Goal: Information Seeking & Learning: Learn about a topic

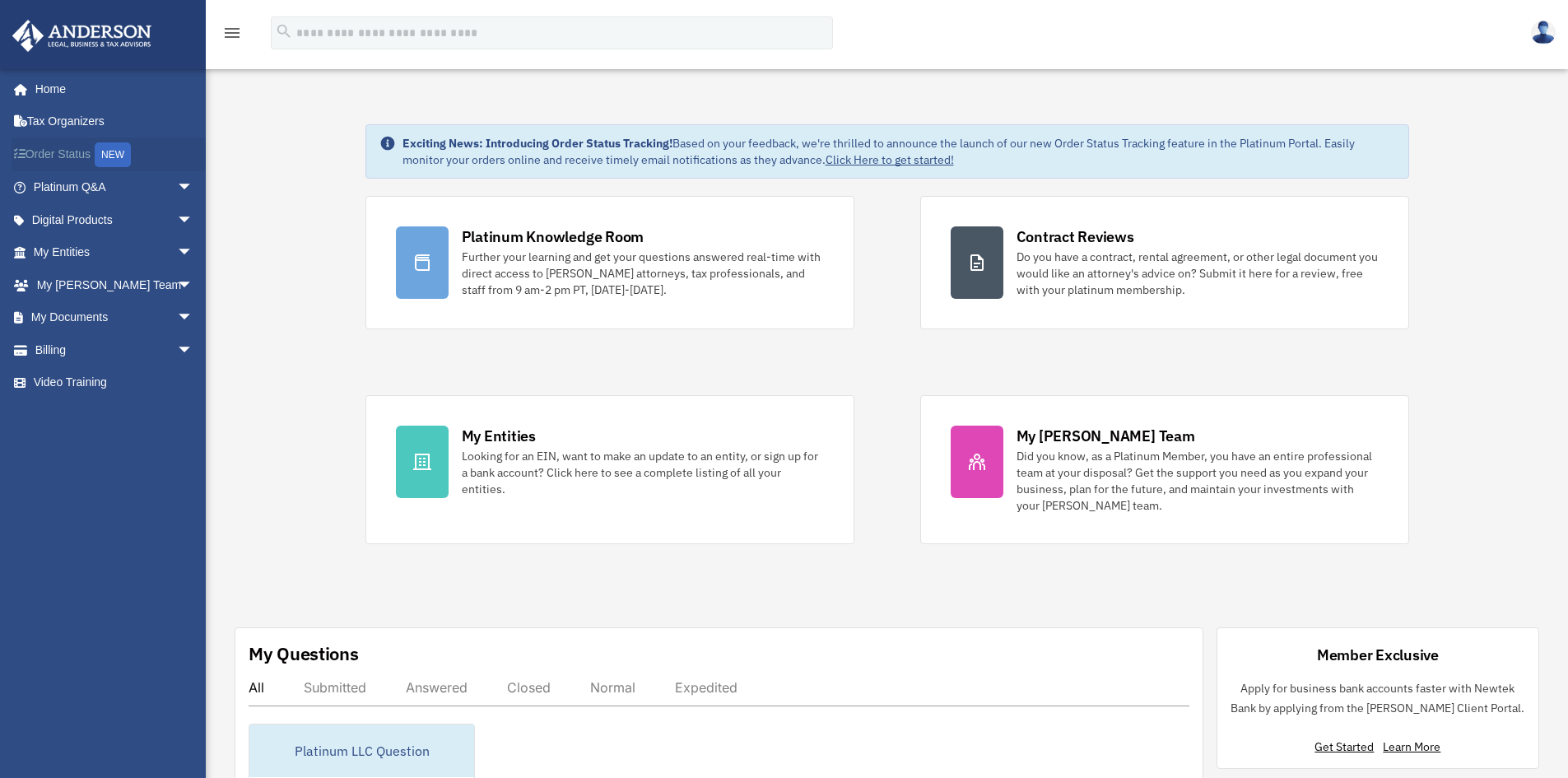
click at [64, 148] on link "Order Status NEW" at bounding box center [115, 155] width 207 height 34
click at [77, 305] on link "My Documents arrow_drop_down" at bounding box center [115, 317] width 207 height 33
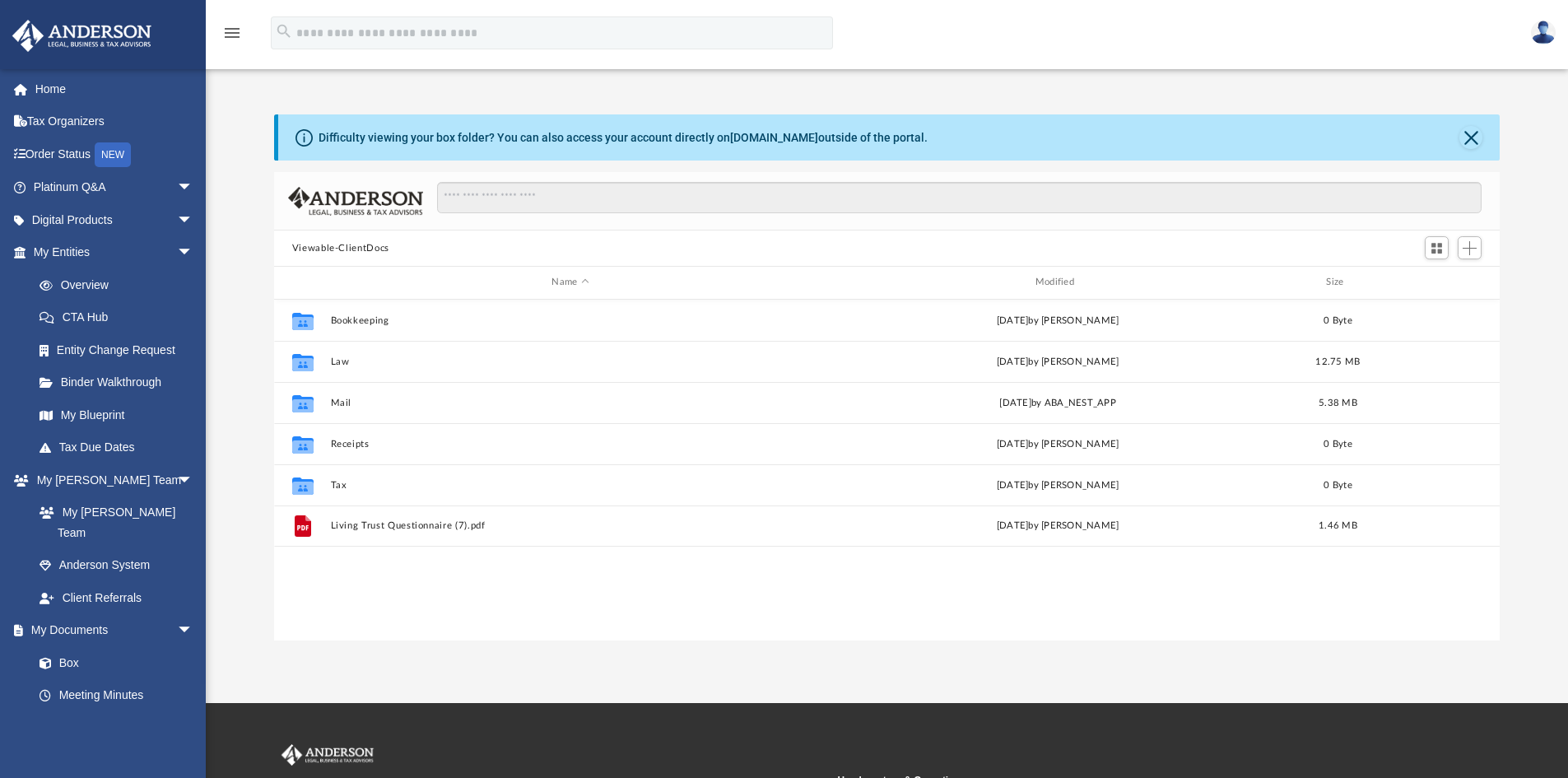
scroll to position [362, 1213]
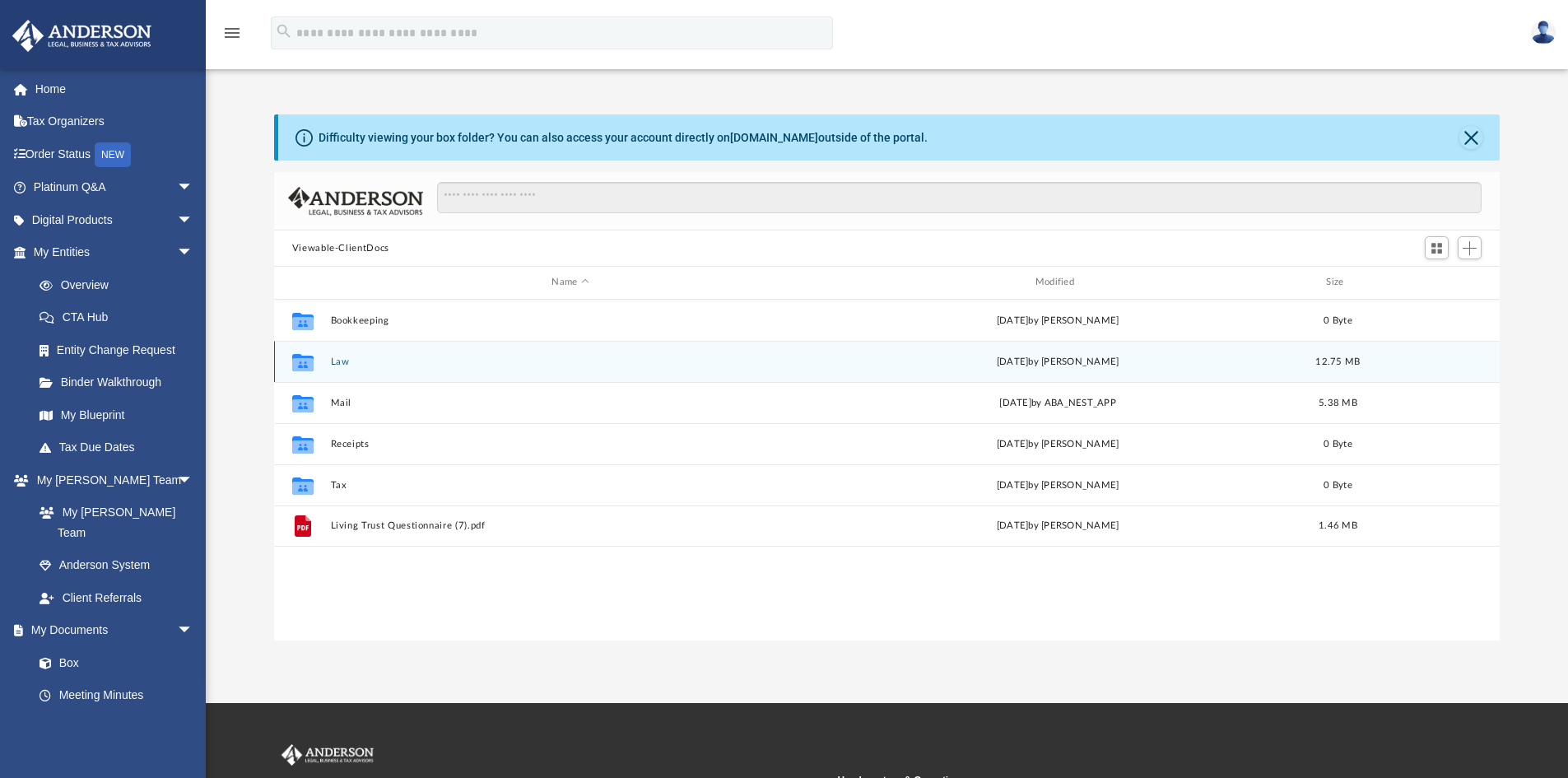
click at [332, 365] on button "Law" at bounding box center [570, 362] width 480 height 11
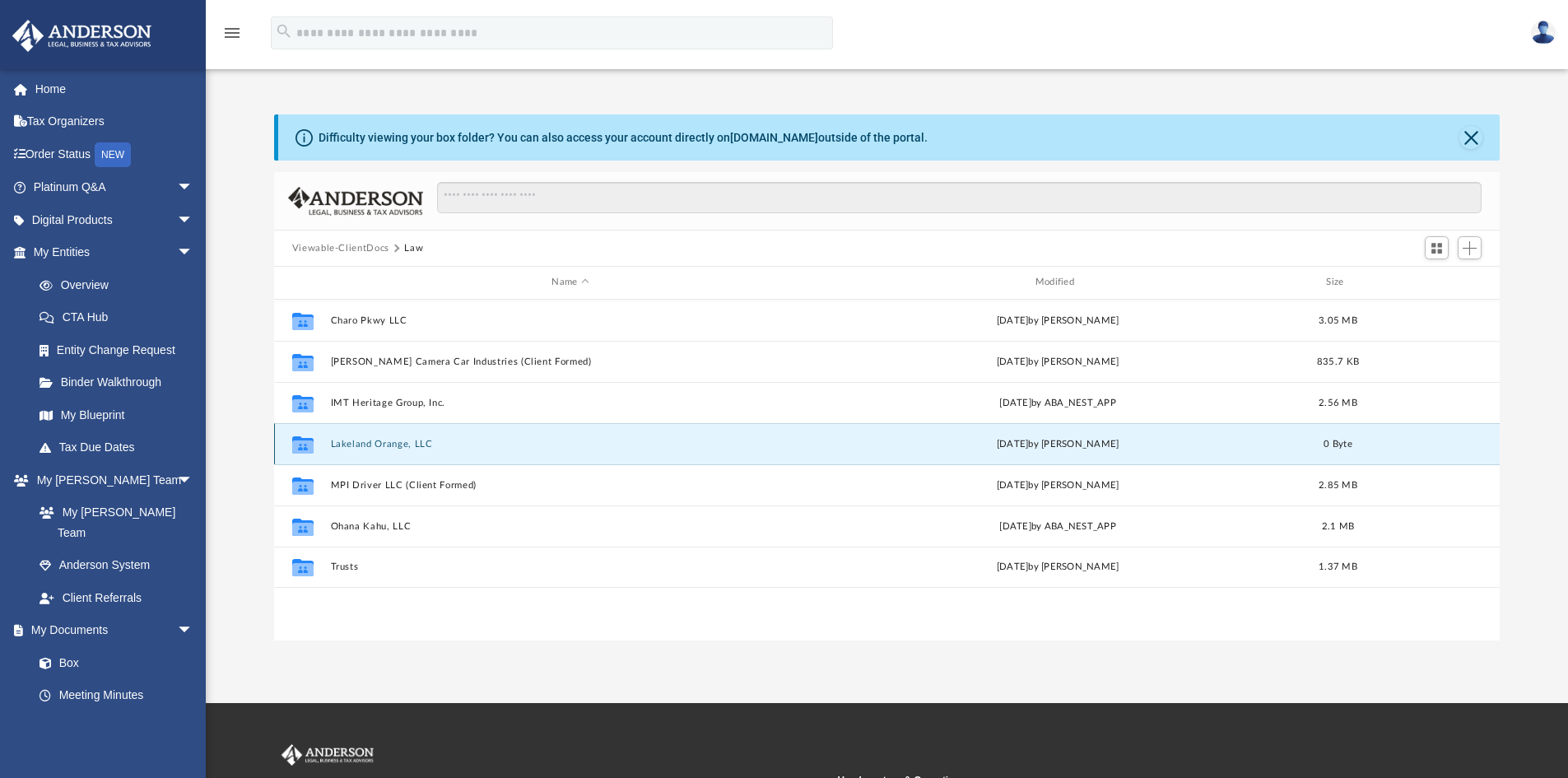
click at [354, 447] on button "Lakeland Orange, LLC" at bounding box center [570, 444] width 480 height 11
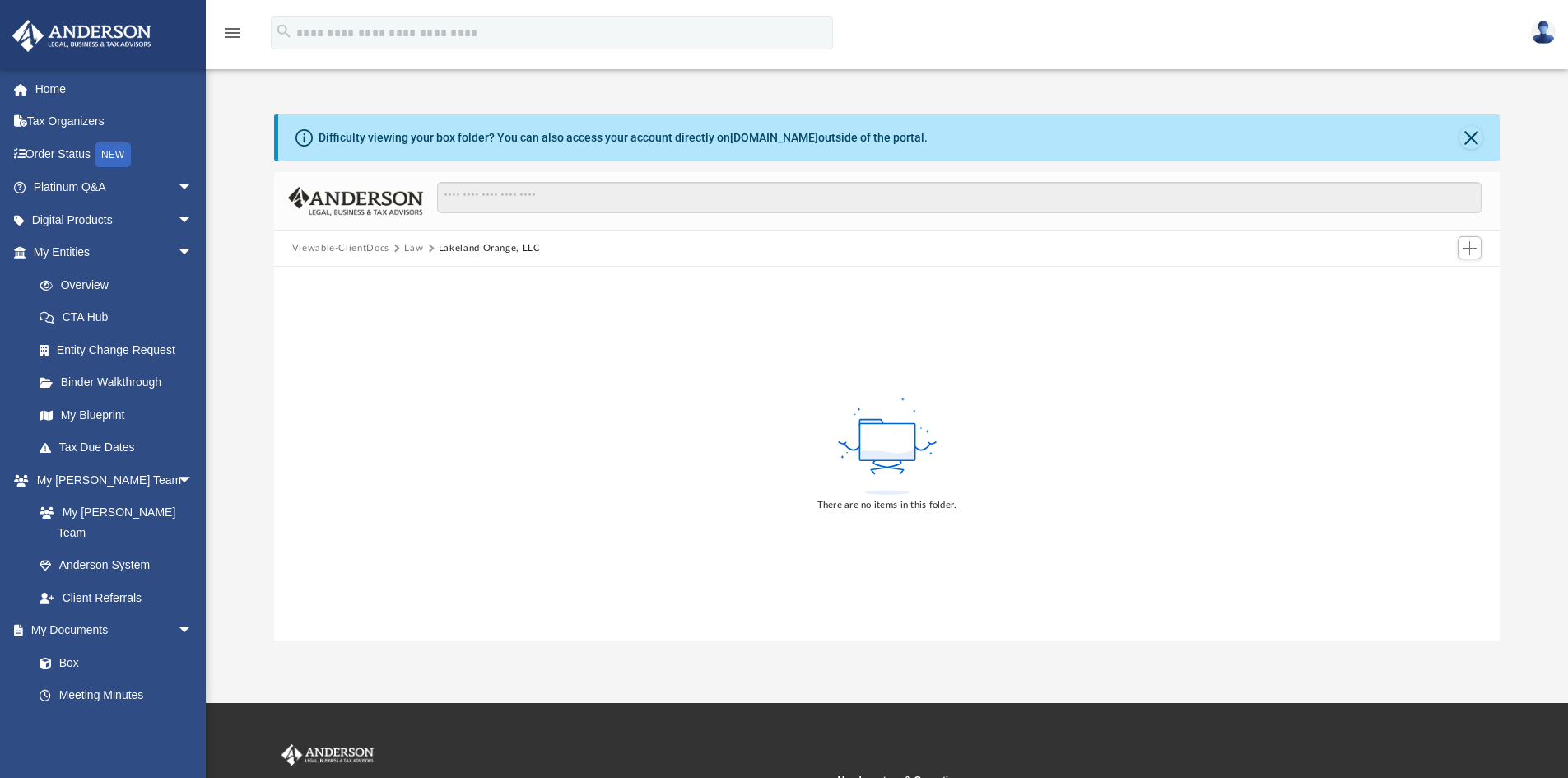
click at [411, 249] on button "Law" at bounding box center [413, 248] width 19 height 15
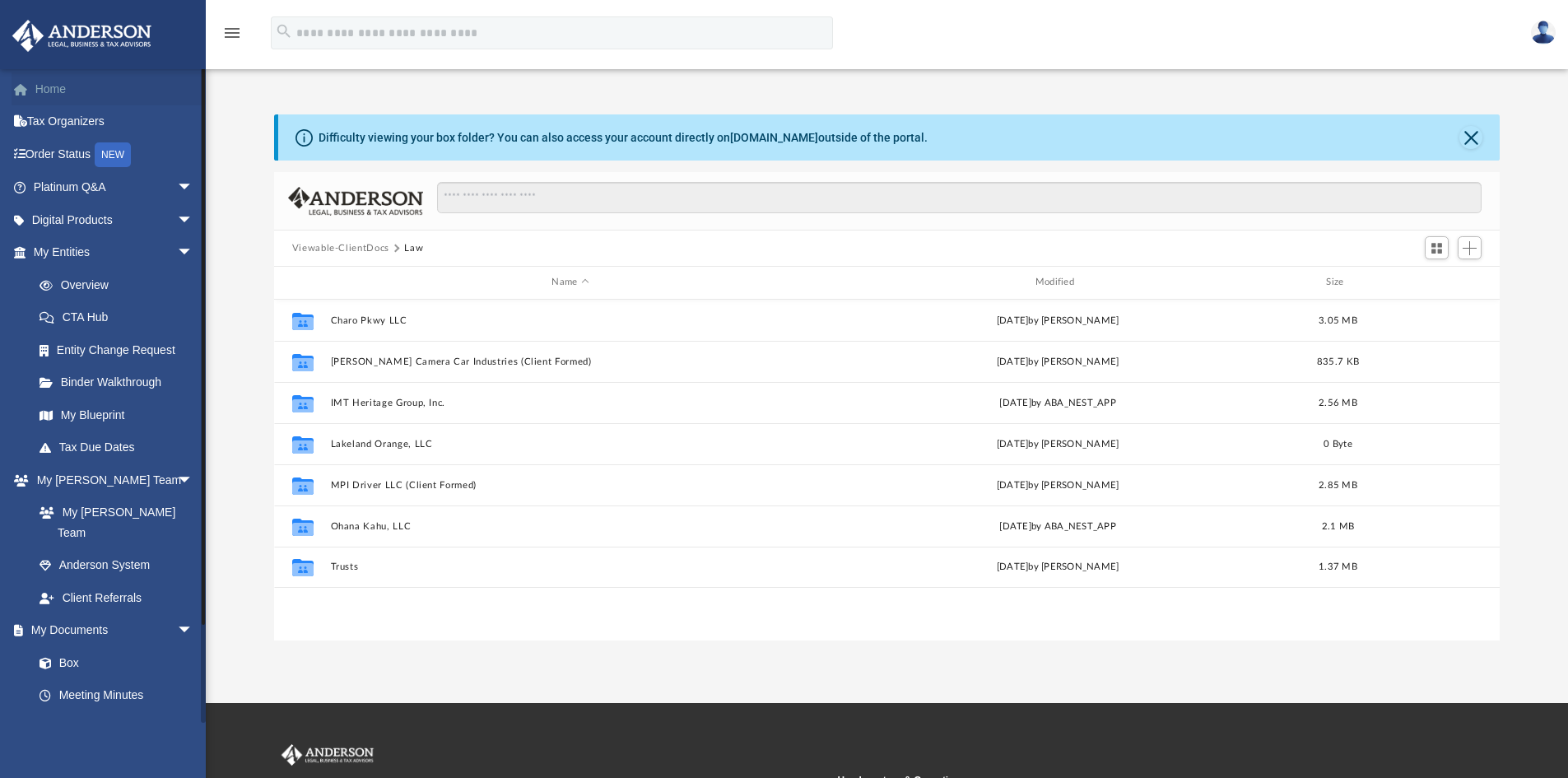
click at [92, 79] on link "Home" at bounding box center [115, 88] width 207 height 33
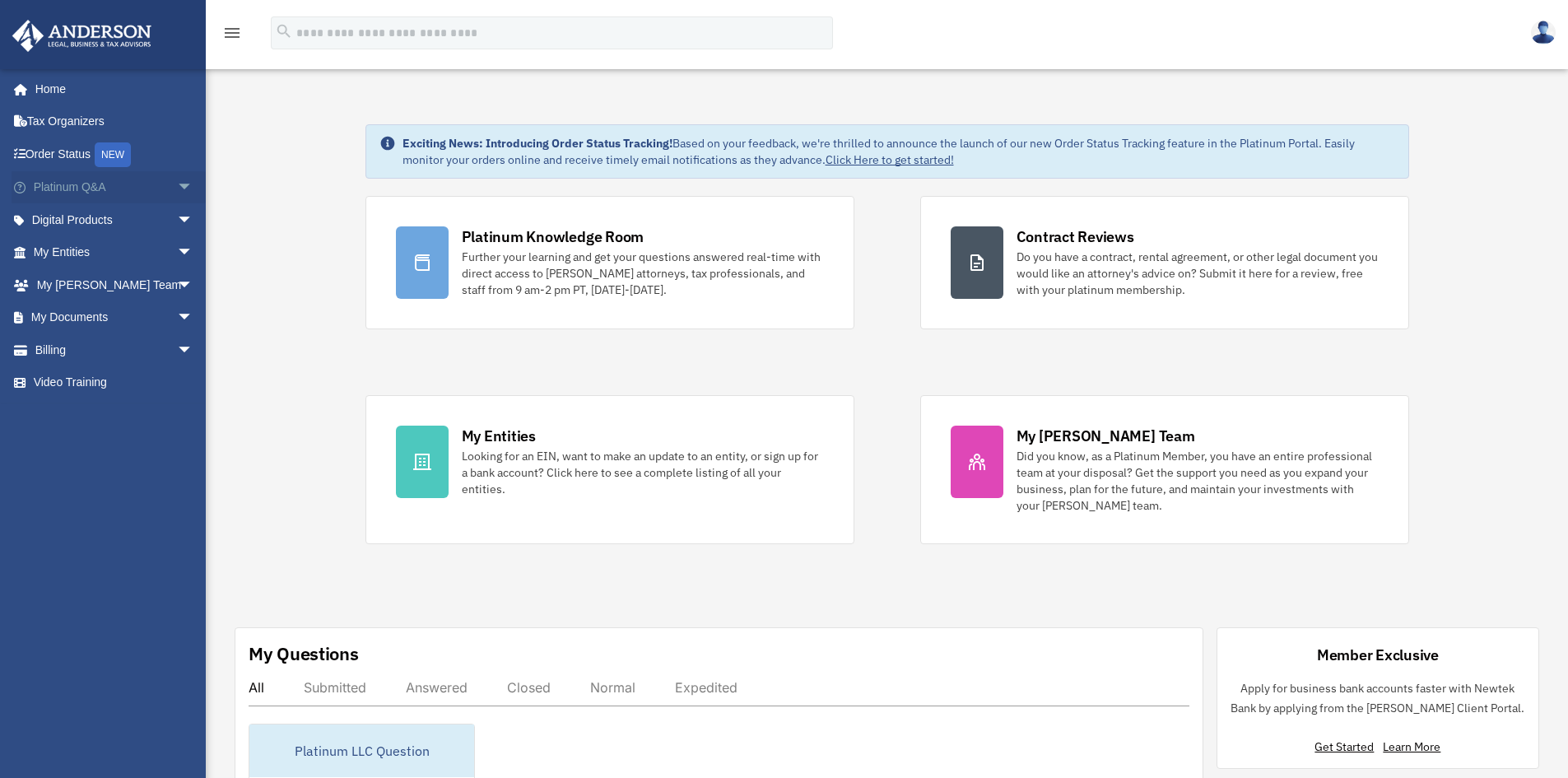
click at [177, 192] on span "arrow_drop_down" at bounding box center [192, 188] width 33 height 34
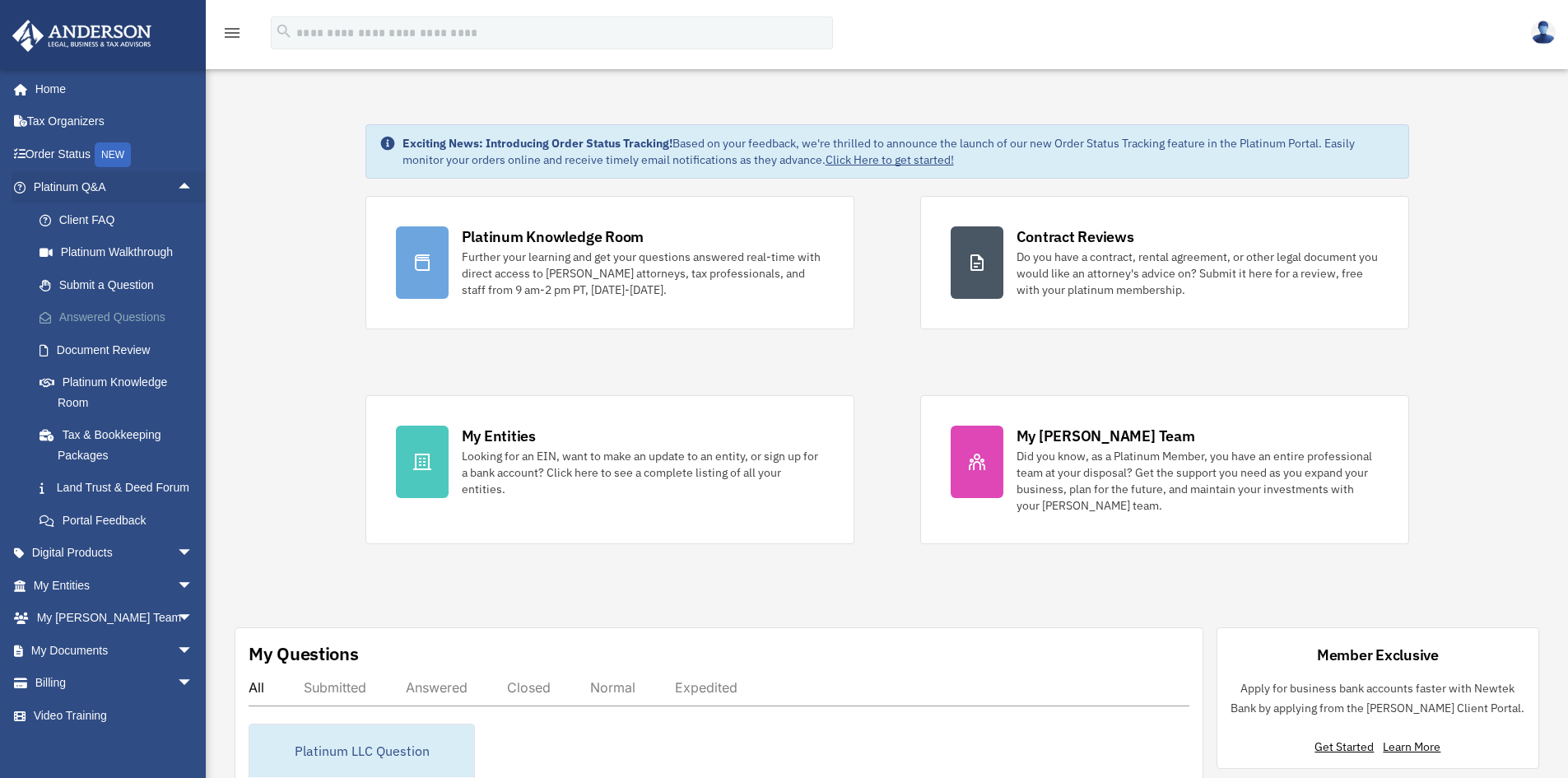
click at [129, 309] on link "Answered Questions" at bounding box center [120, 317] width 195 height 33
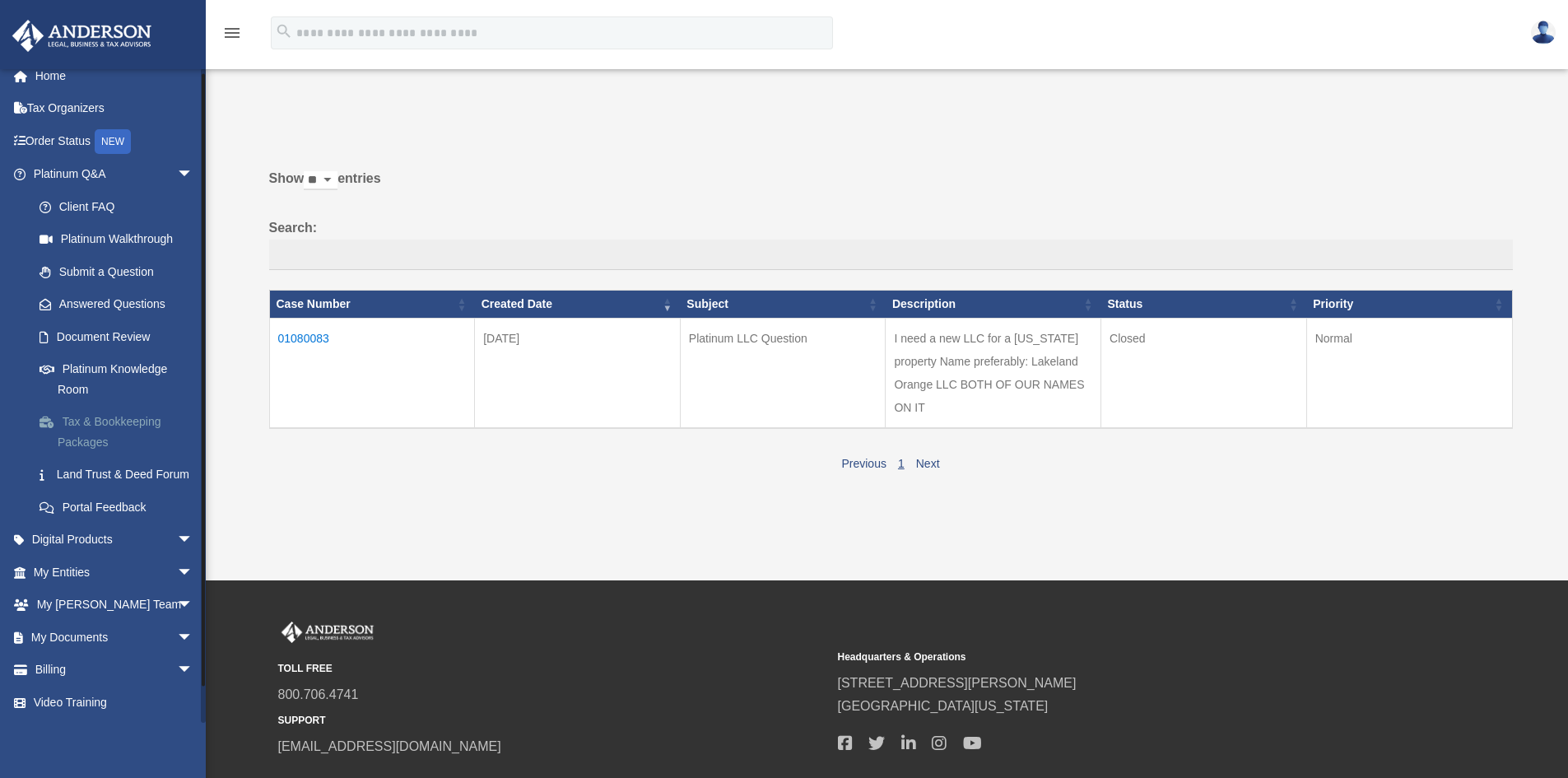
scroll to position [33, 0]
click at [177, 566] on span "arrow_drop_down" at bounding box center [192, 572] width 33 height 34
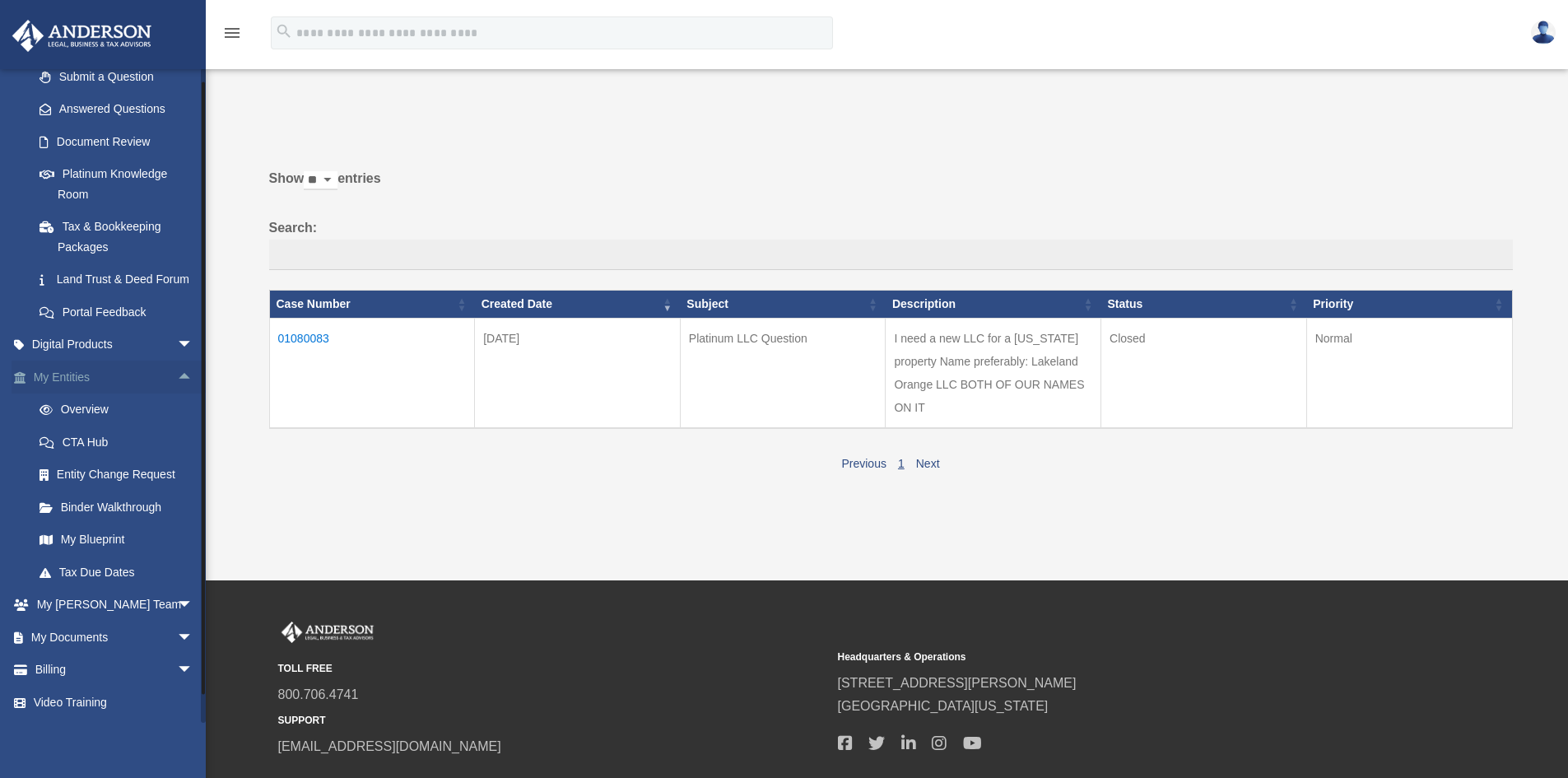
scroll to position [228, 0]
click at [177, 629] on span "arrow_drop_down" at bounding box center [192, 638] width 33 height 34
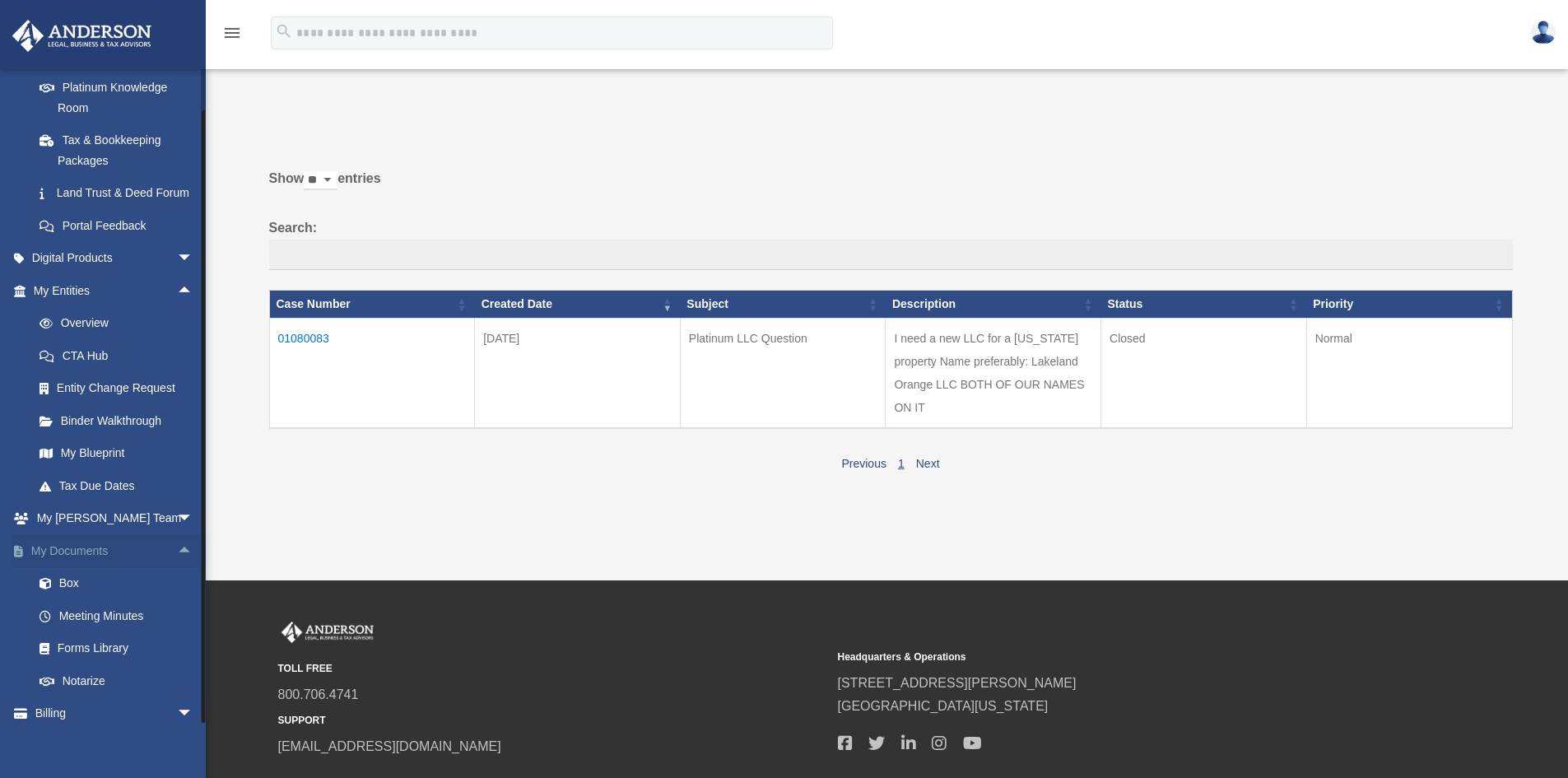
scroll to position [359, 0]
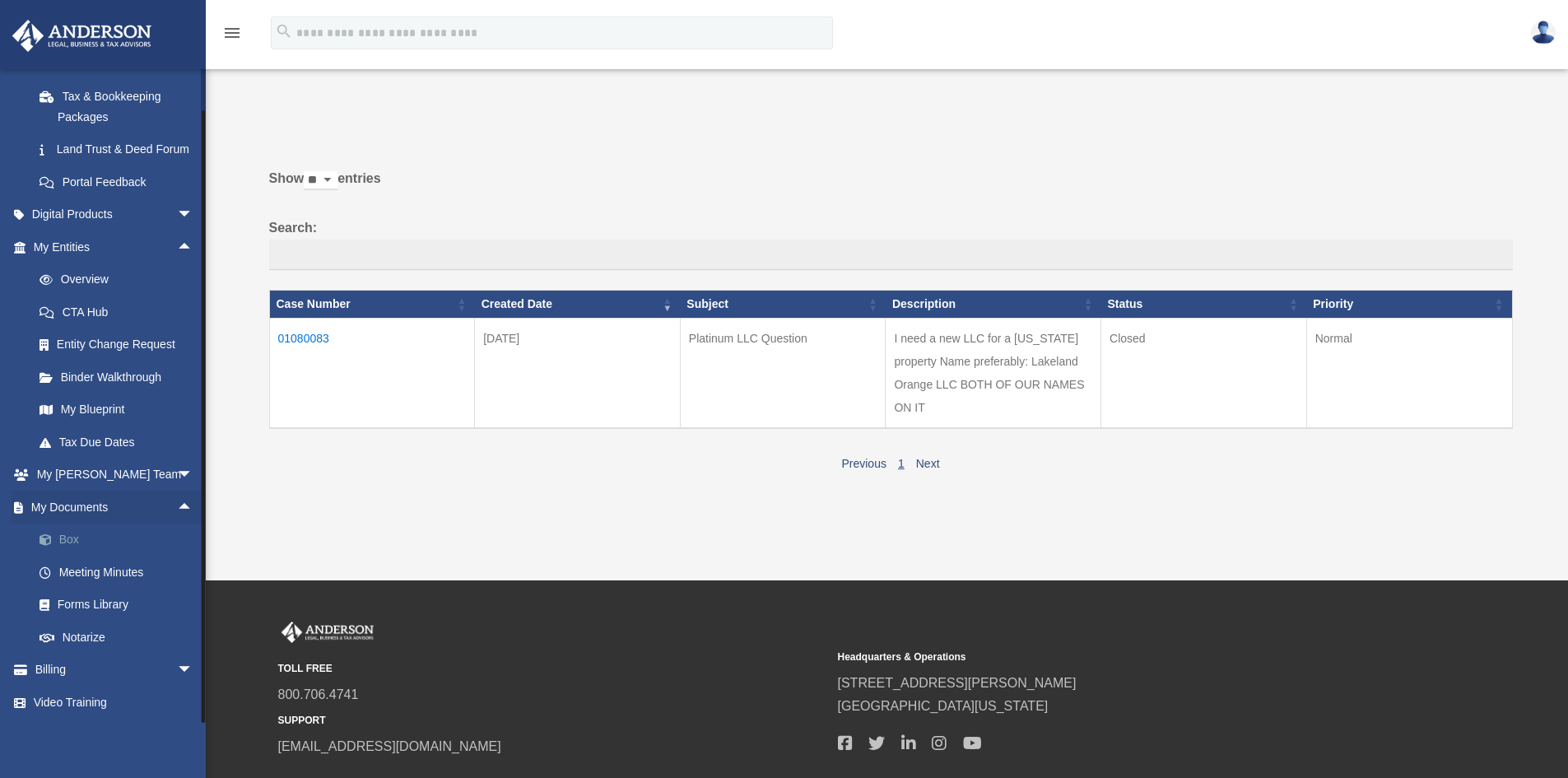
click at [71, 548] on link "Box" at bounding box center [120, 540] width 195 height 33
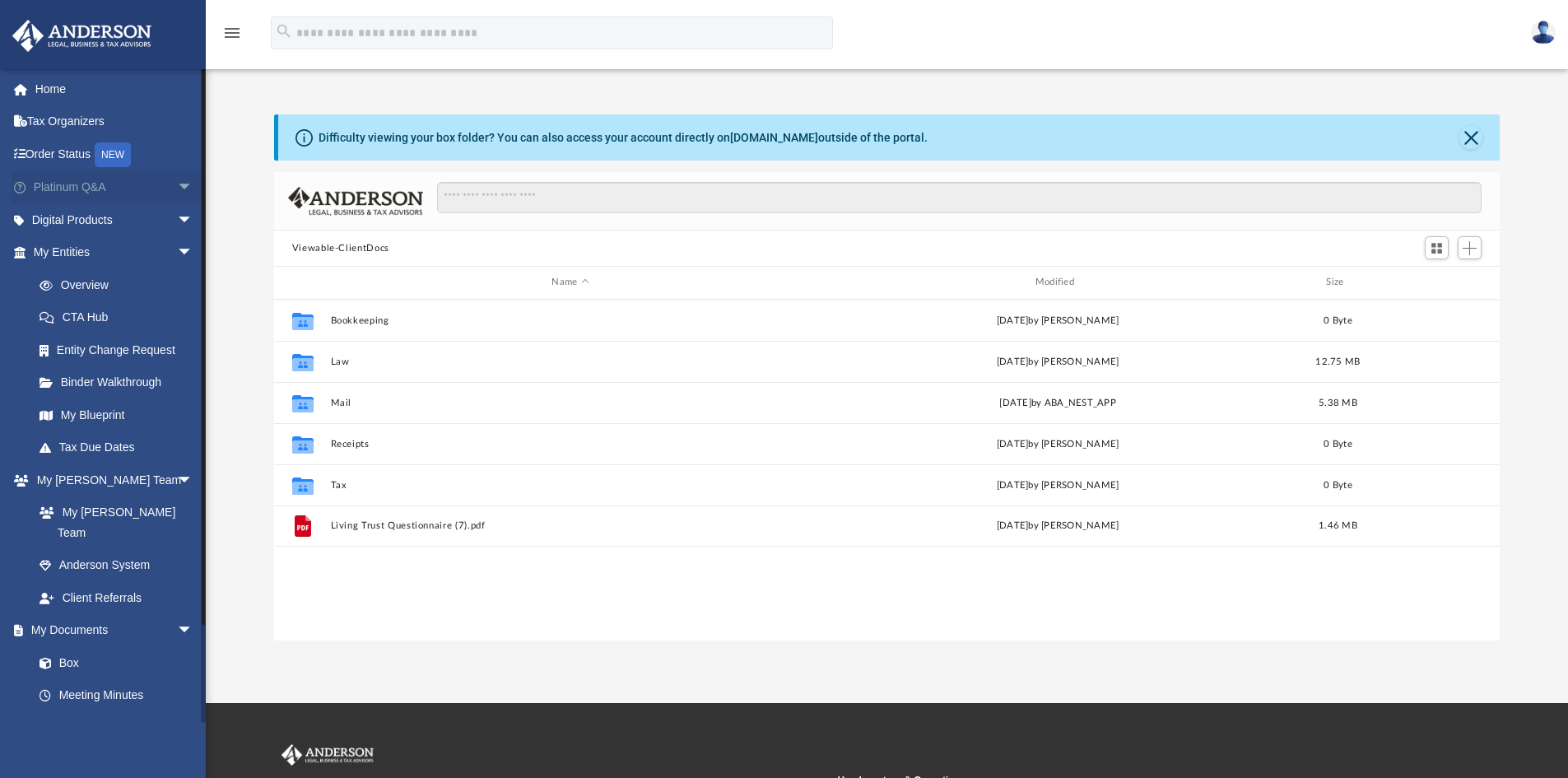
click at [177, 177] on span "arrow_drop_down" at bounding box center [192, 188] width 33 height 34
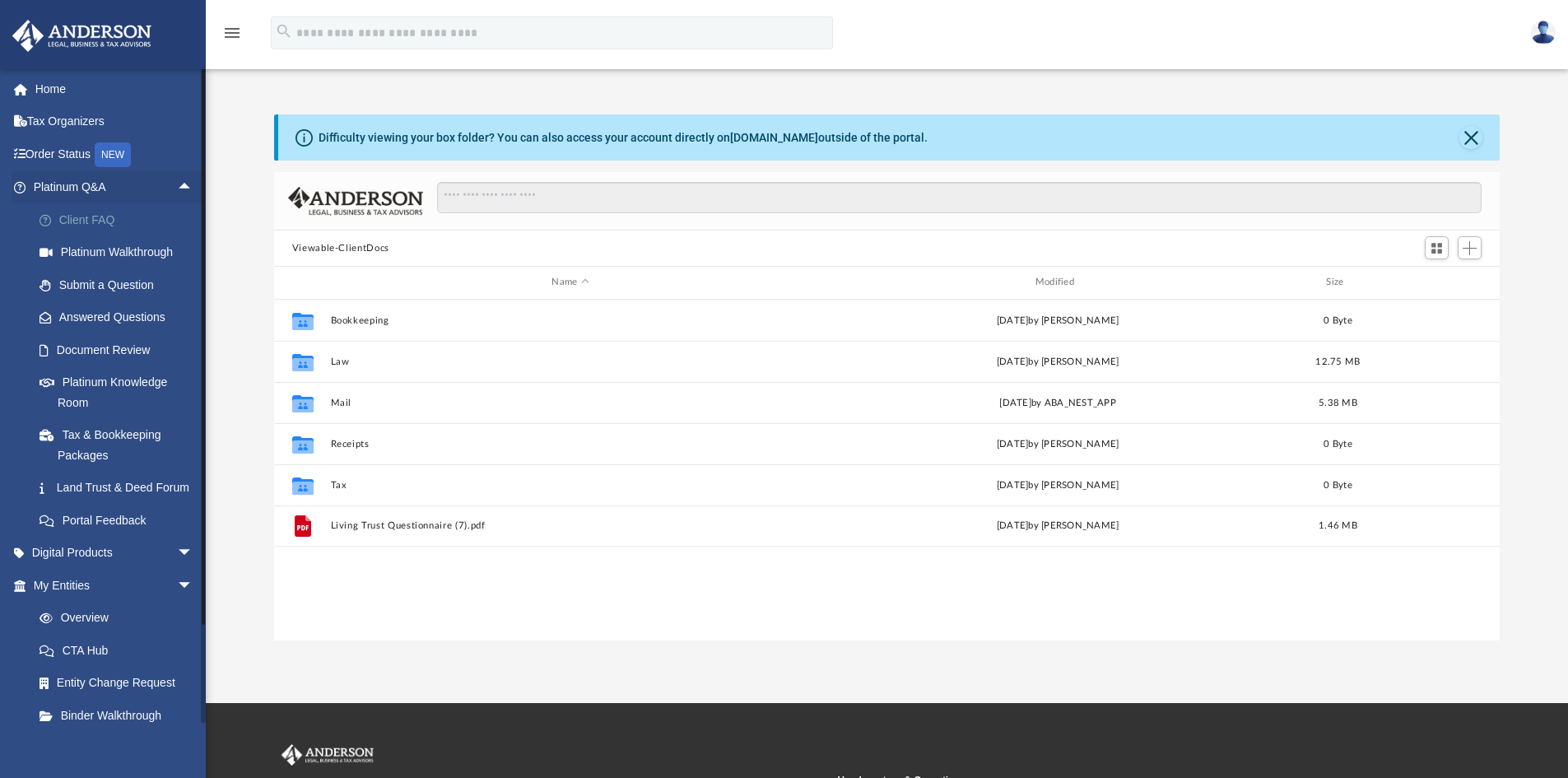
click at [103, 213] on link "Client FAQ" at bounding box center [120, 219] width 195 height 33
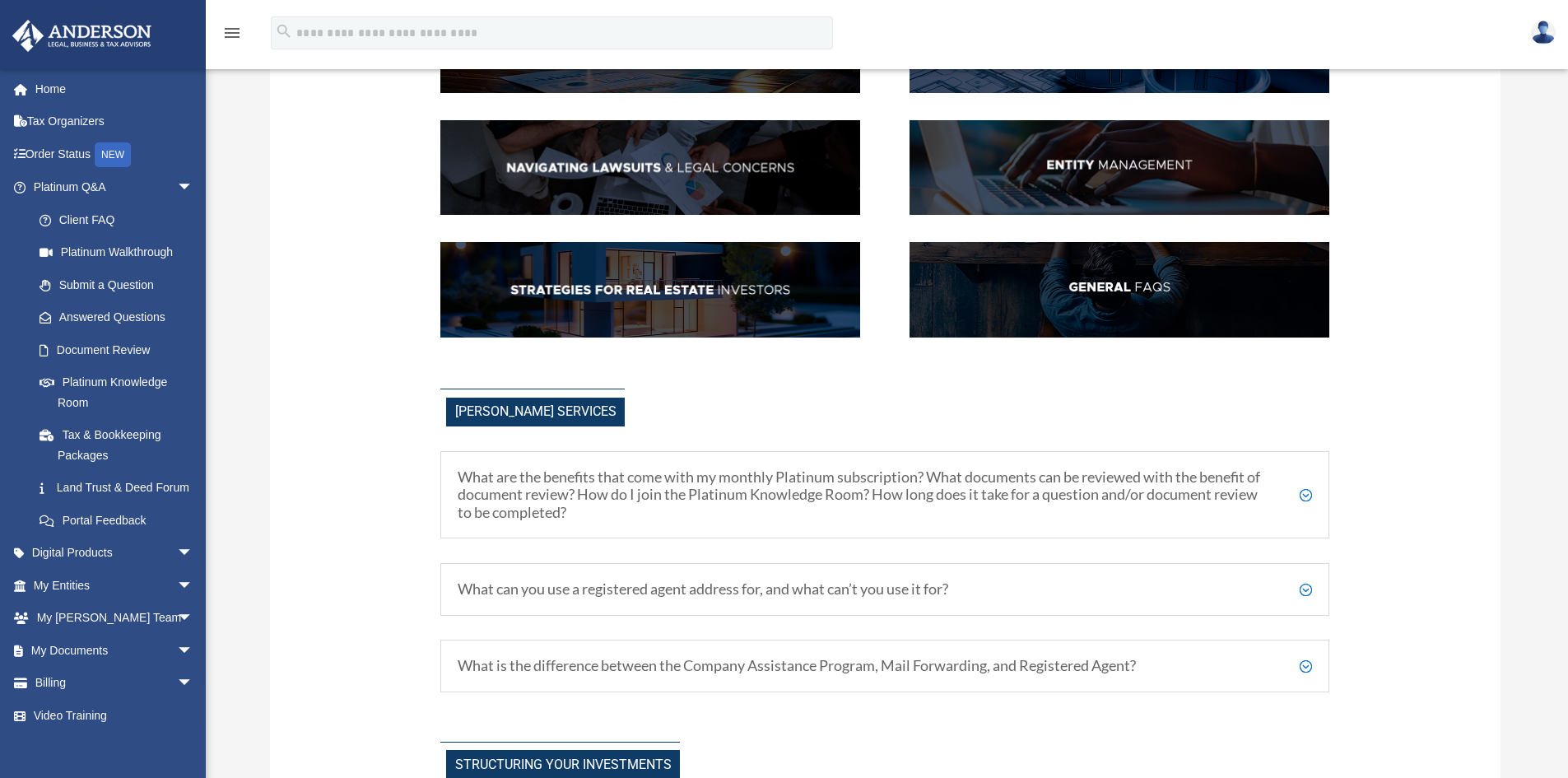
scroll to position [329, 0]
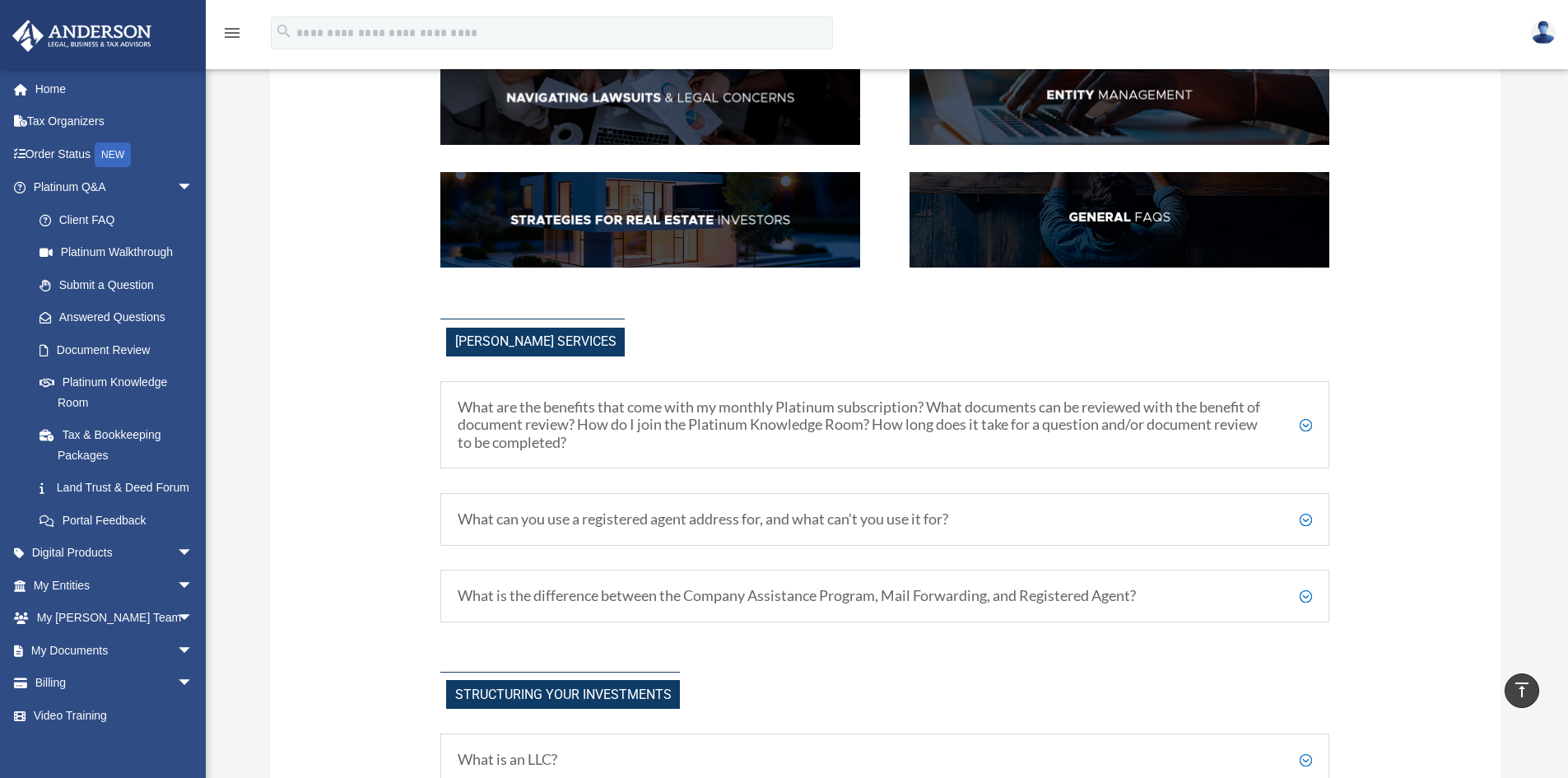
click at [1308, 601] on h5 "What is the difference between the Company Assistance Program, Mail Forwarding,…" at bounding box center [885, 596] width 855 height 19
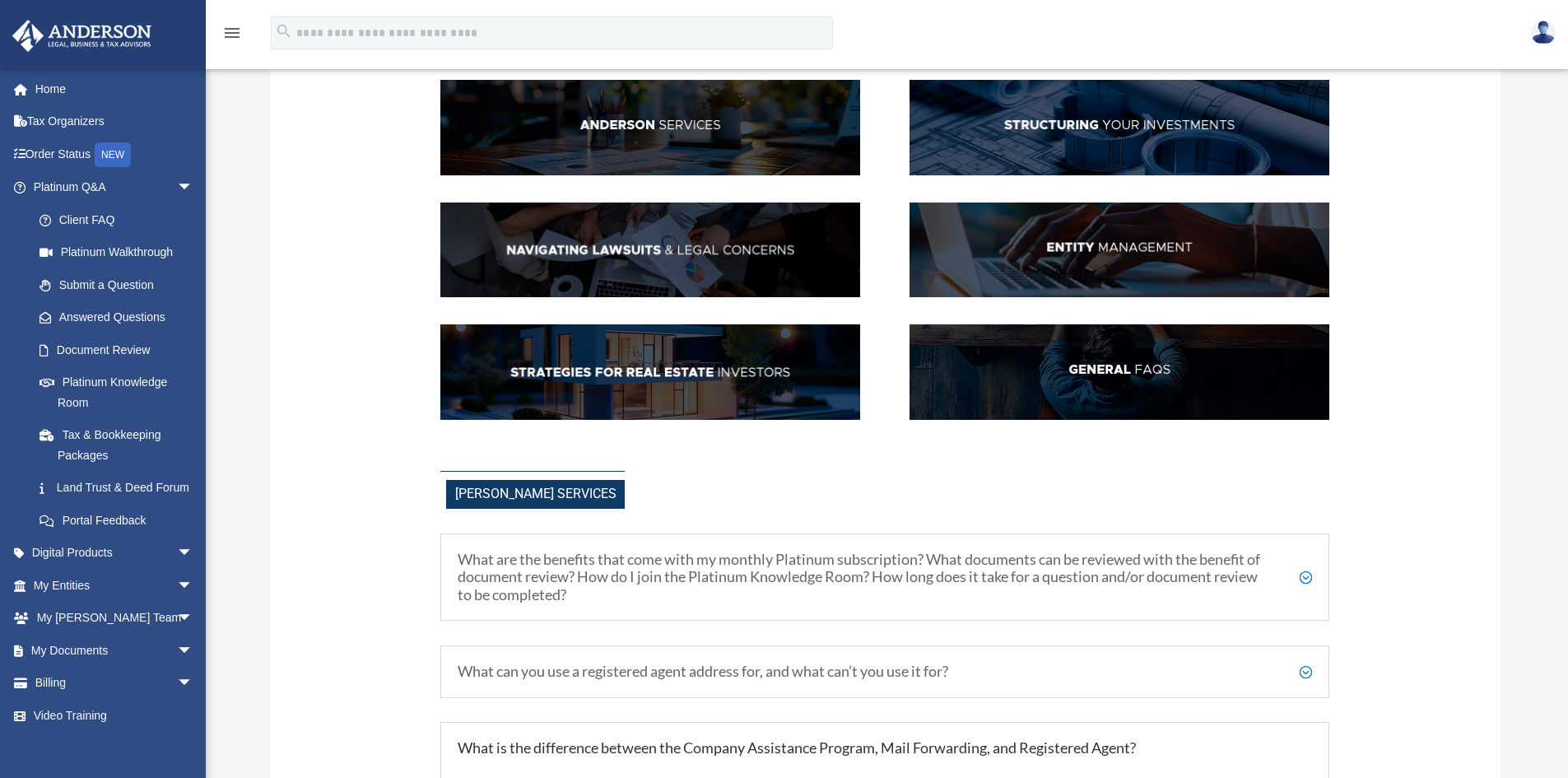
scroll to position [82, 0]
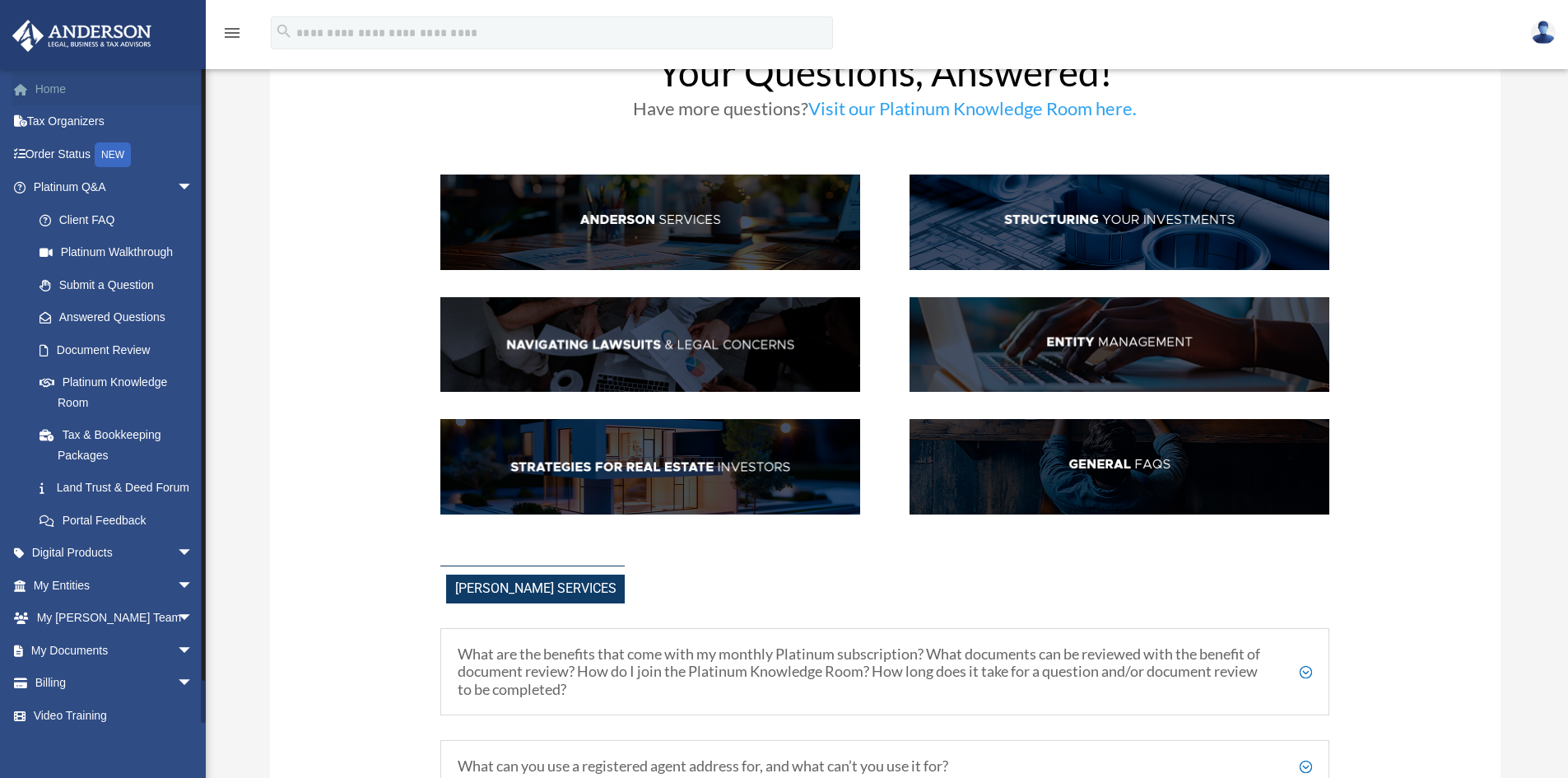
click at [78, 87] on link "Home" at bounding box center [115, 88] width 207 height 33
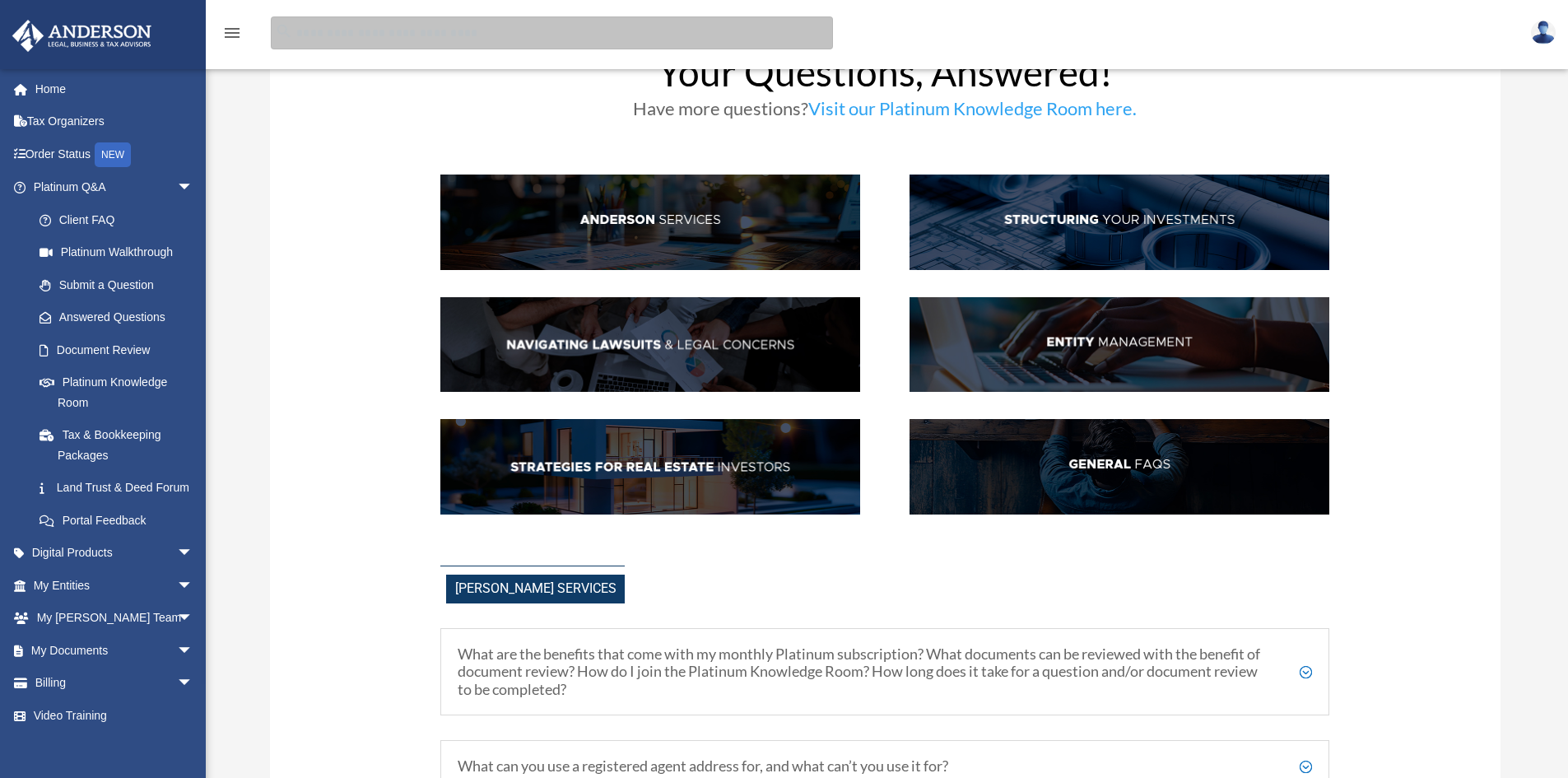
click at [312, 34] on input "search" at bounding box center [552, 33] width 562 height 33
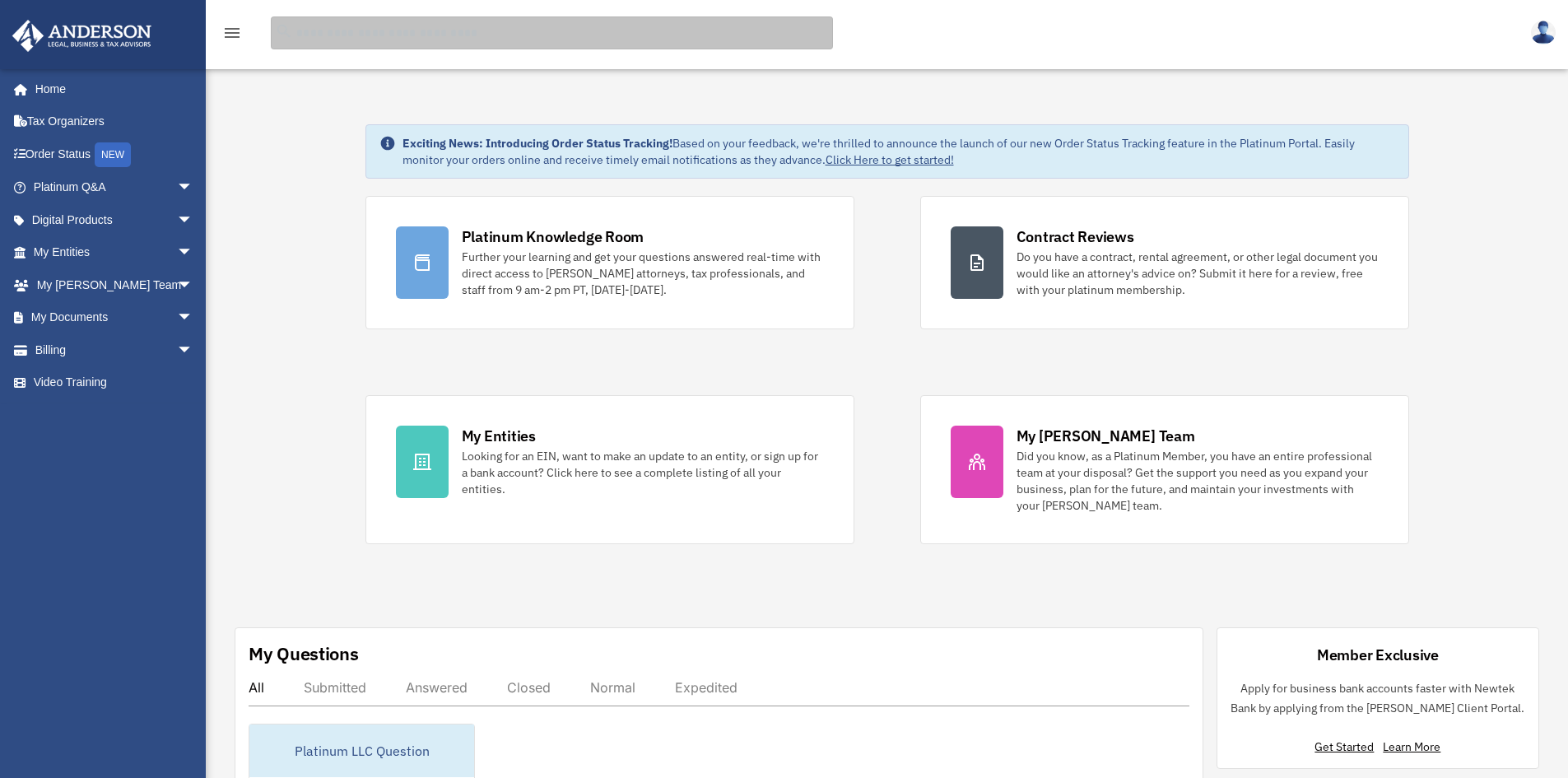
click at [312, 34] on input "search" at bounding box center [552, 33] width 562 height 33
type input "*******"
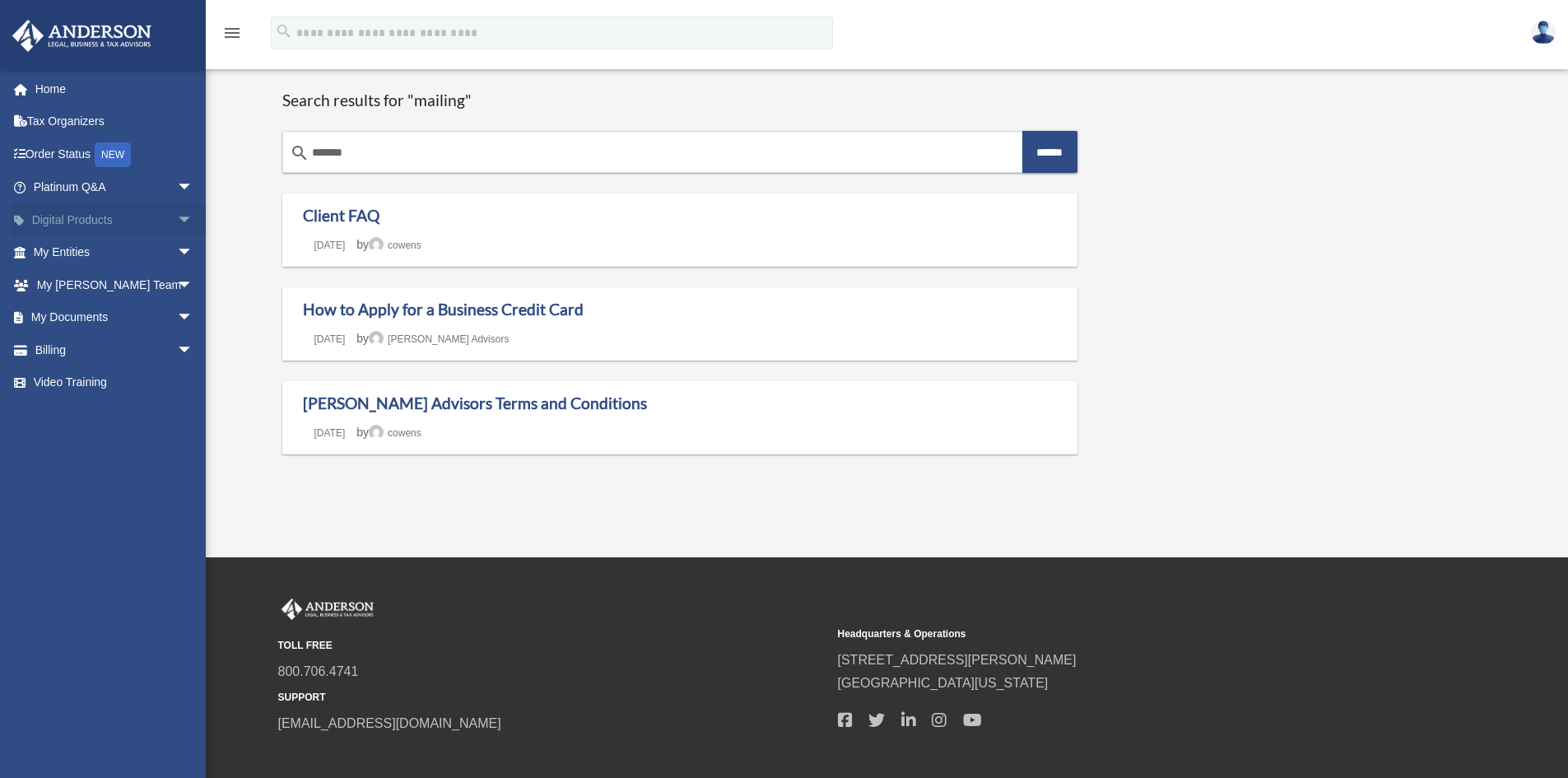
click at [190, 212] on span "arrow_drop_down" at bounding box center [192, 220] width 33 height 34
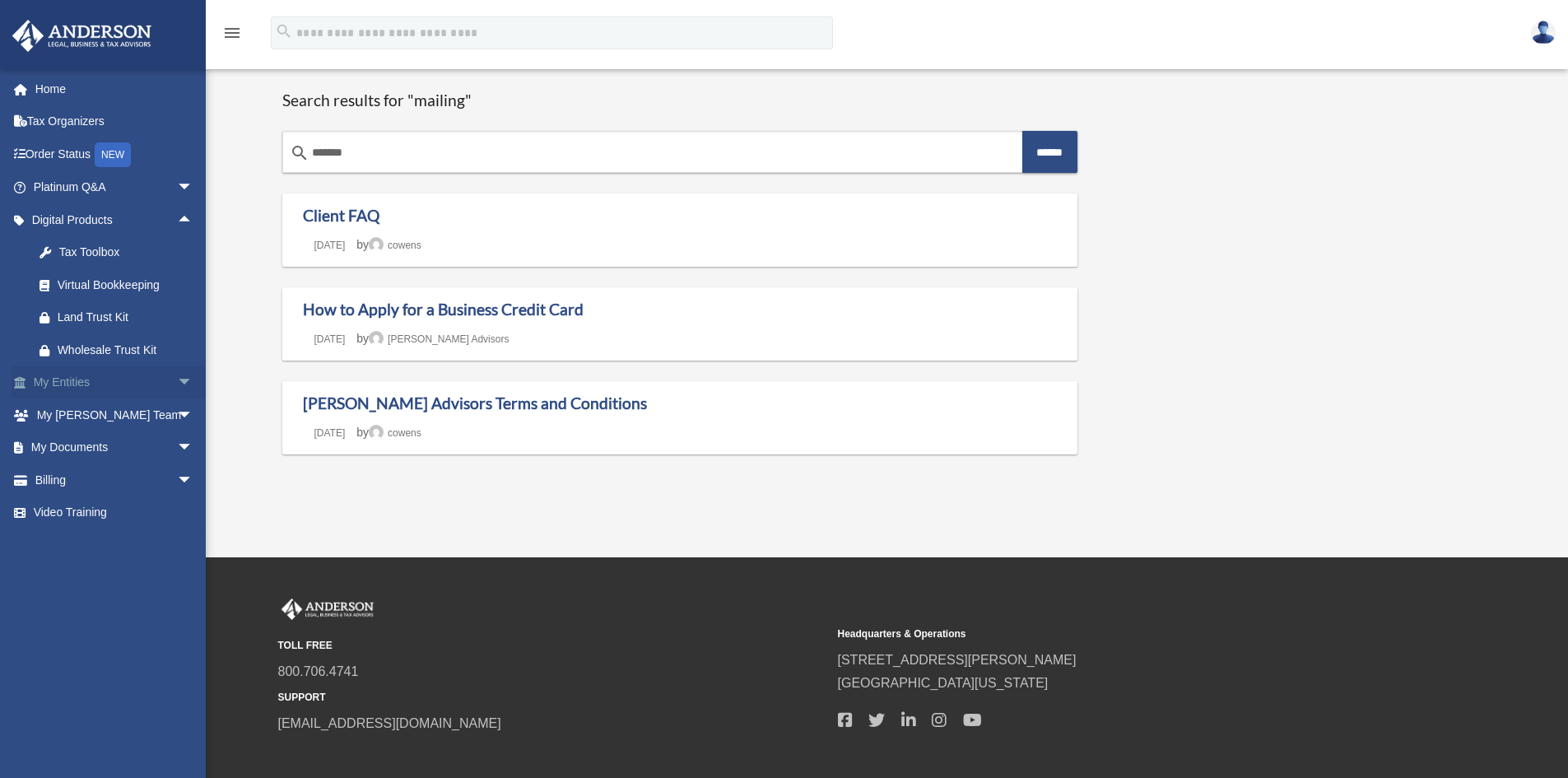
click at [183, 381] on span "arrow_drop_down" at bounding box center [192, 383] width 33 height 34
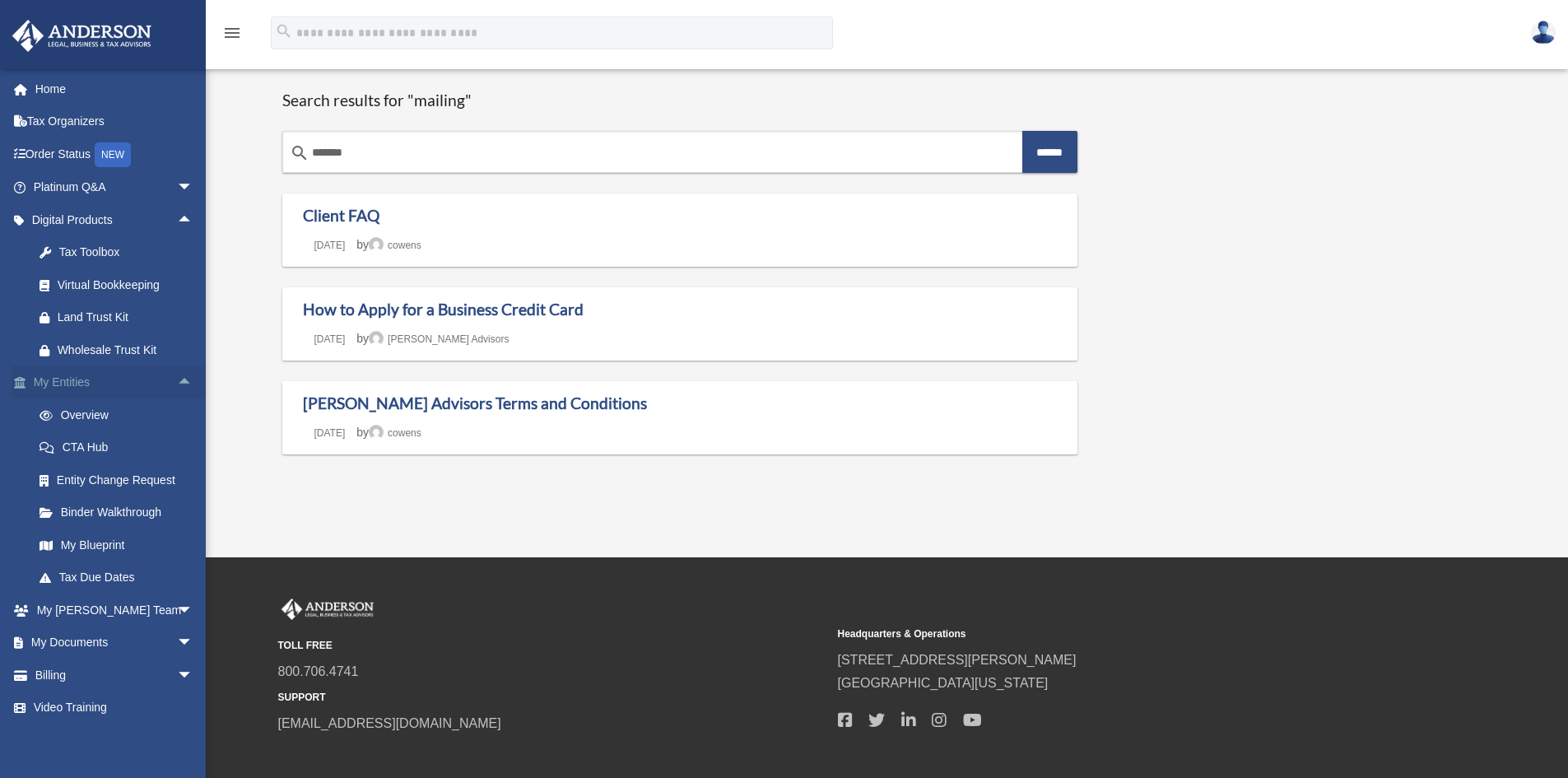
scroll to position [5, 0]
click at [110, 557] on link "Tax Due Dates" at bounding box center [120, 572] width 195 height 33
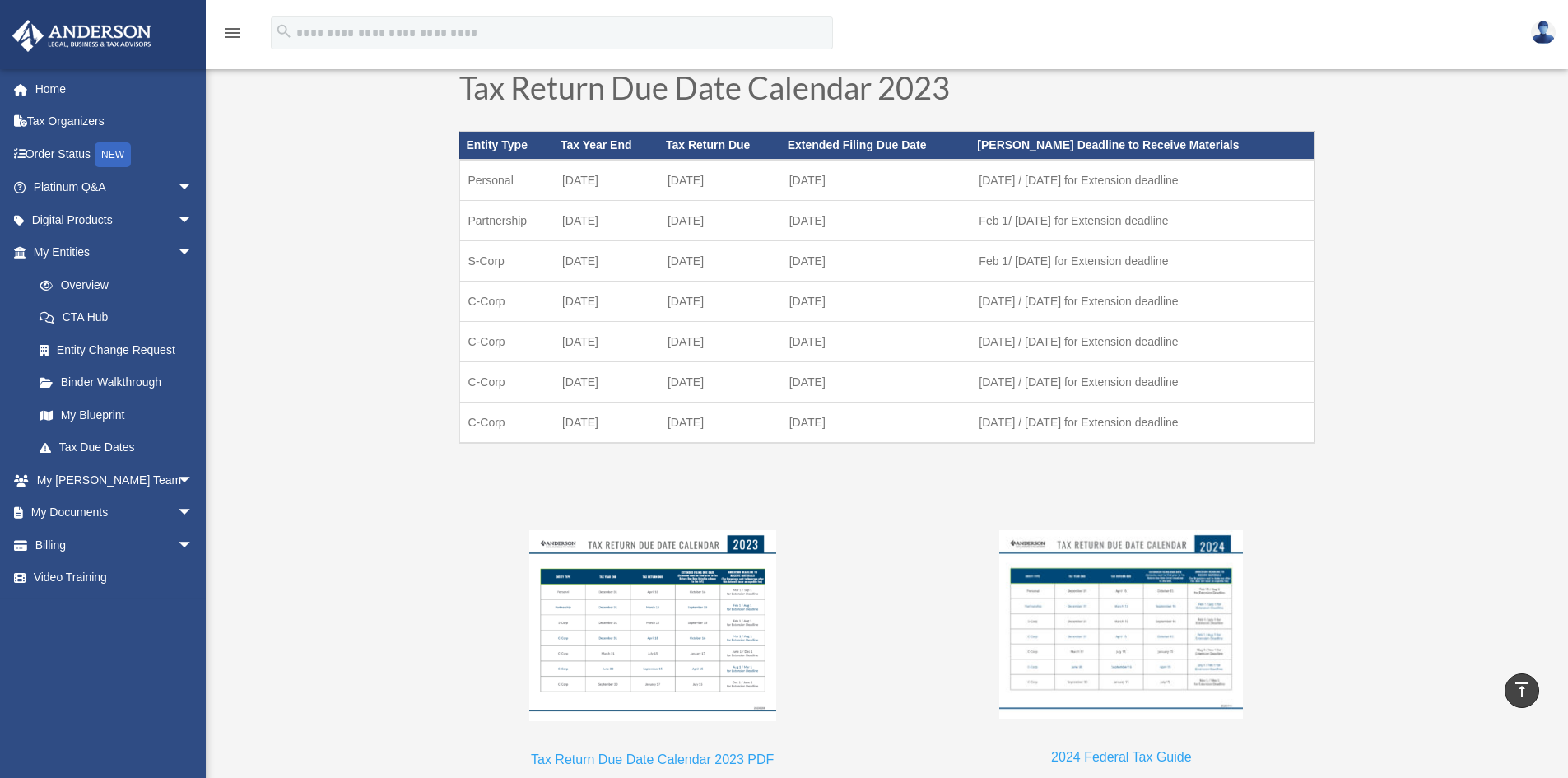
scroll to position [1235, 0]
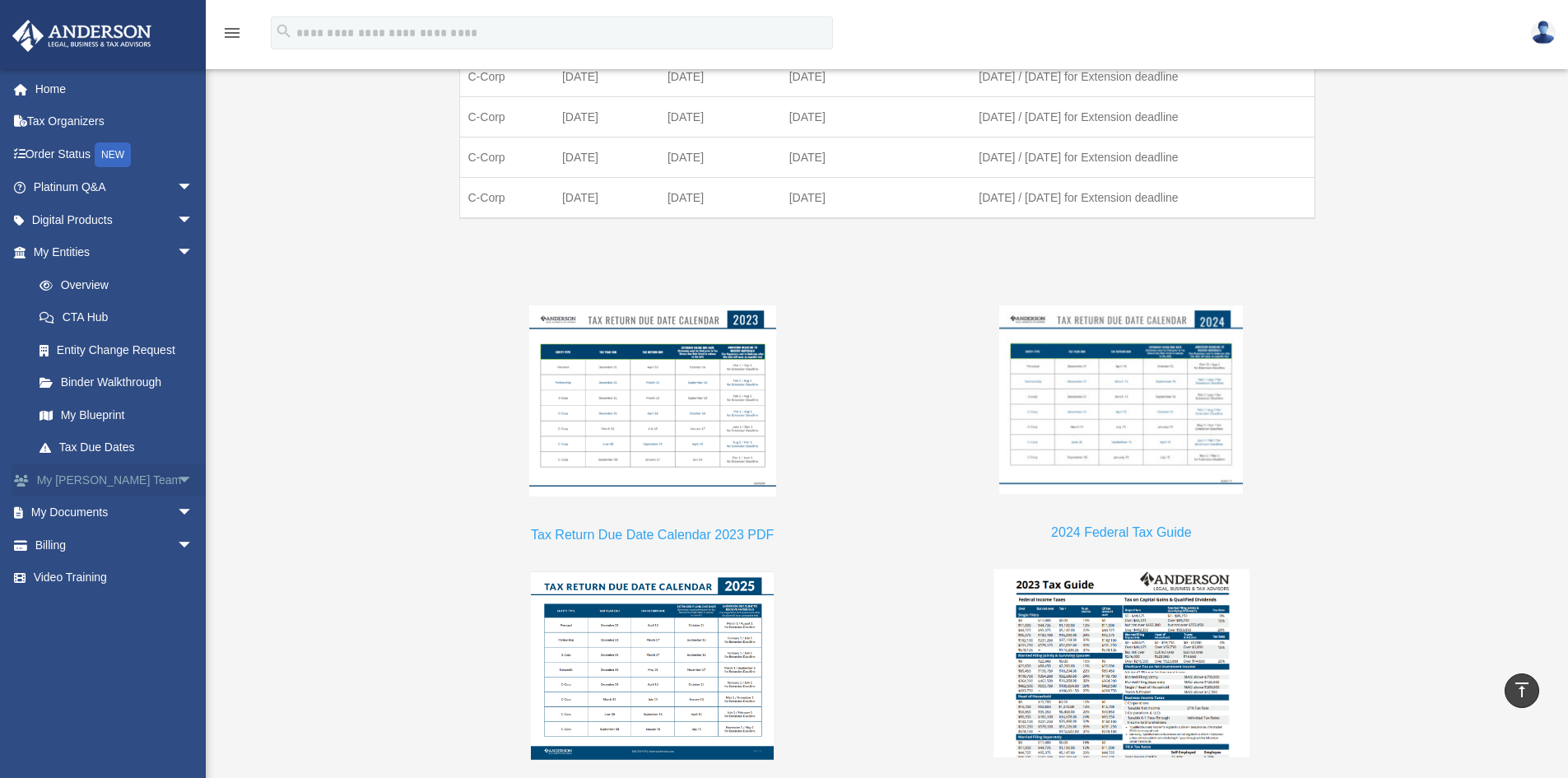
click at [117, 484] on link "My Anderson Team arrow_drop_down" at bounding box center [115, 480] width 207 height 33
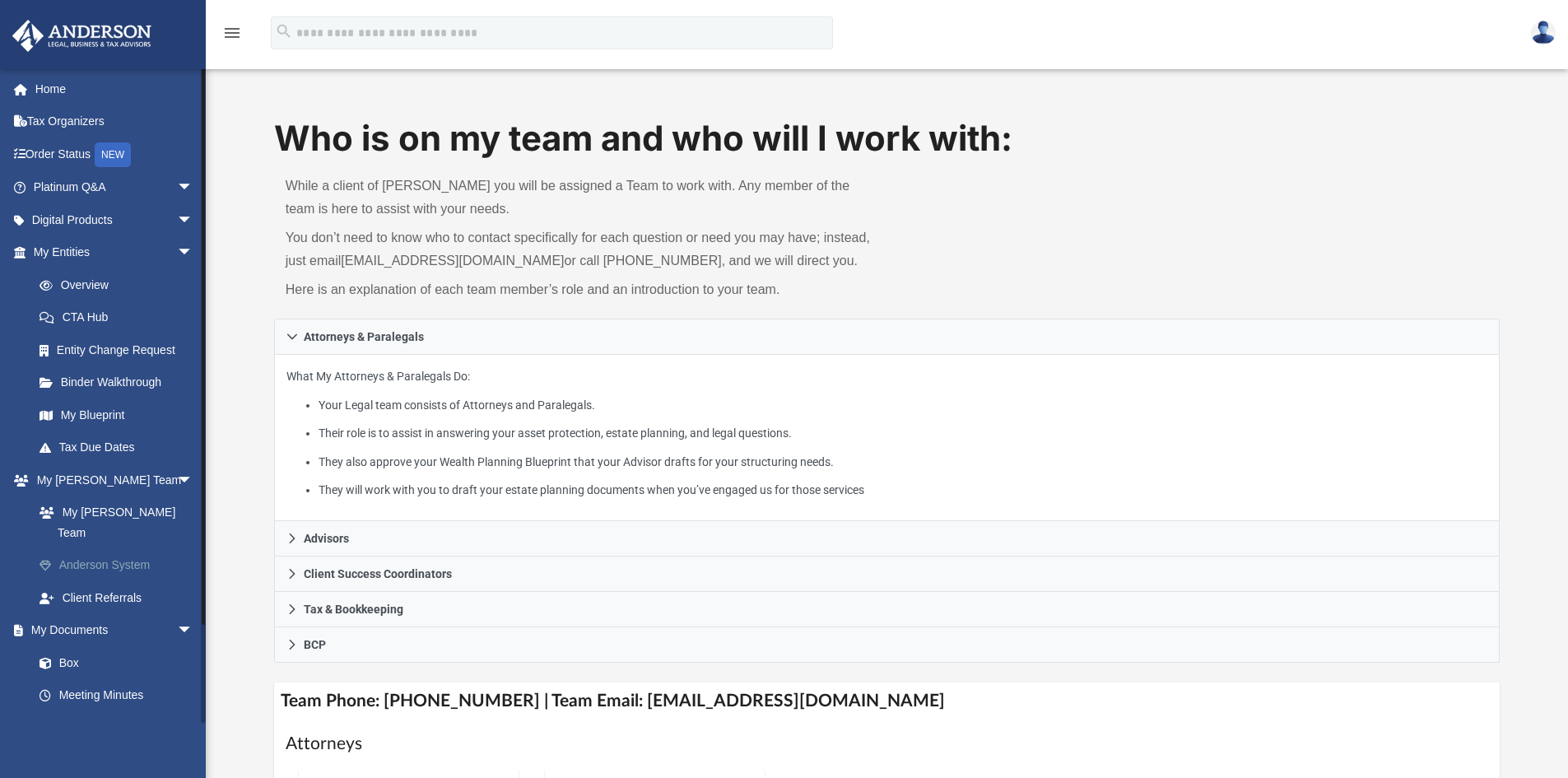
click at [117, 549] on link "Anderson System" at bounding box center [120, 565] width 195 height 33
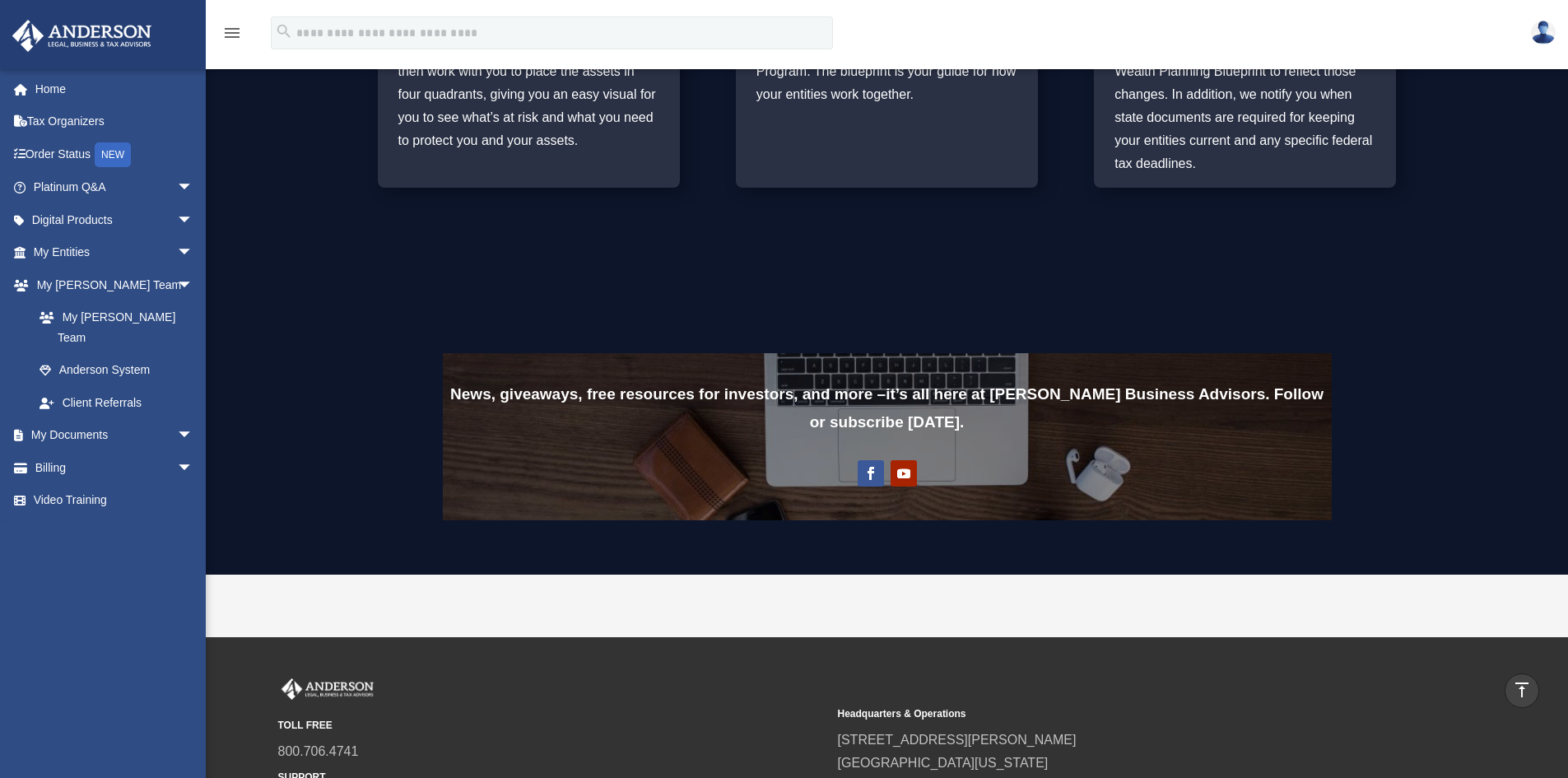
scroll to position [1230, 0]
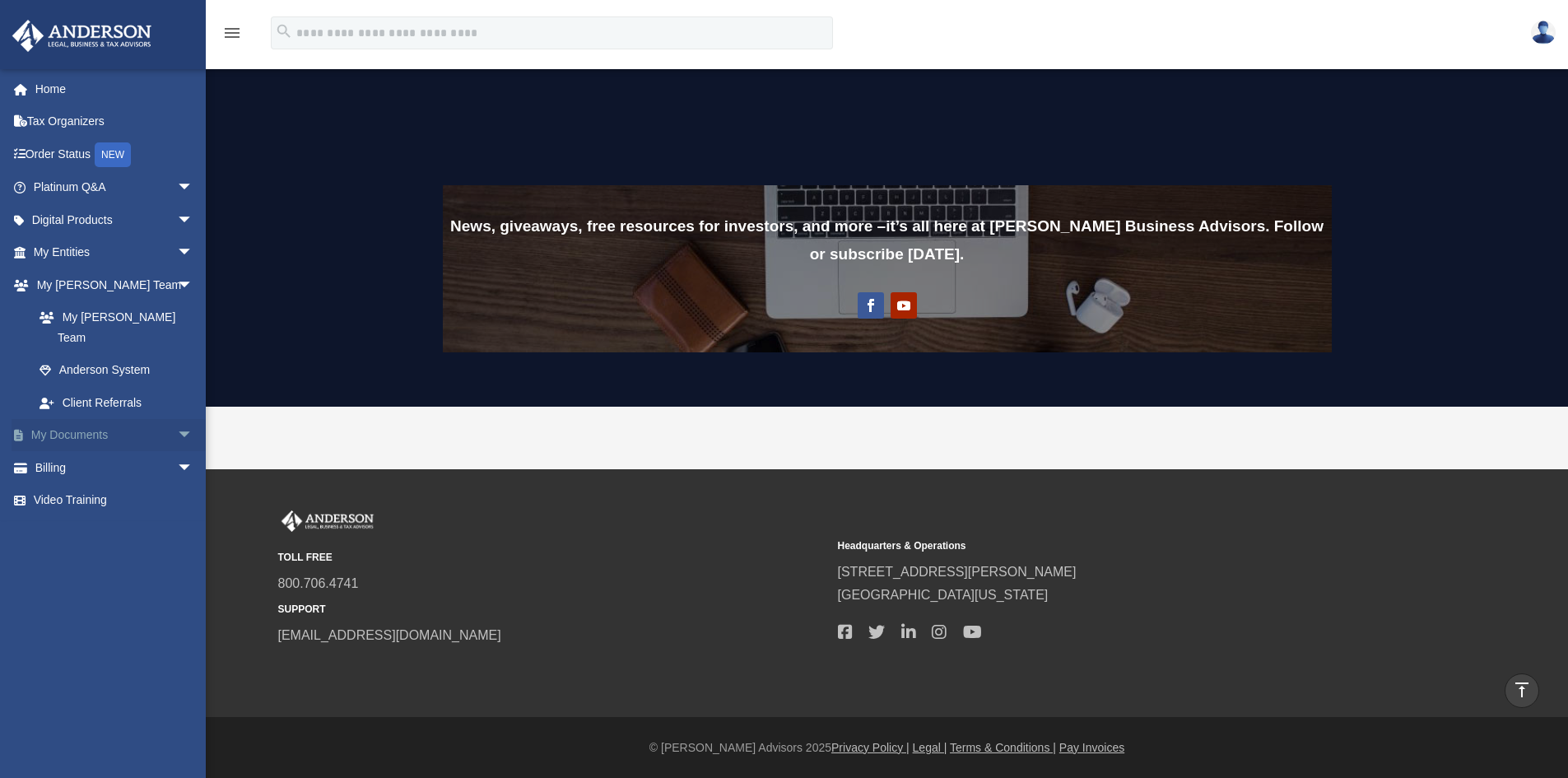
click at [177, 419] on span "arrow_drop_down" at bounding box center [192, 436] width 33 height 34
click at [177, 583] on span "arrow_drop_down" at bounding box center [192, 598] width 33 height 34
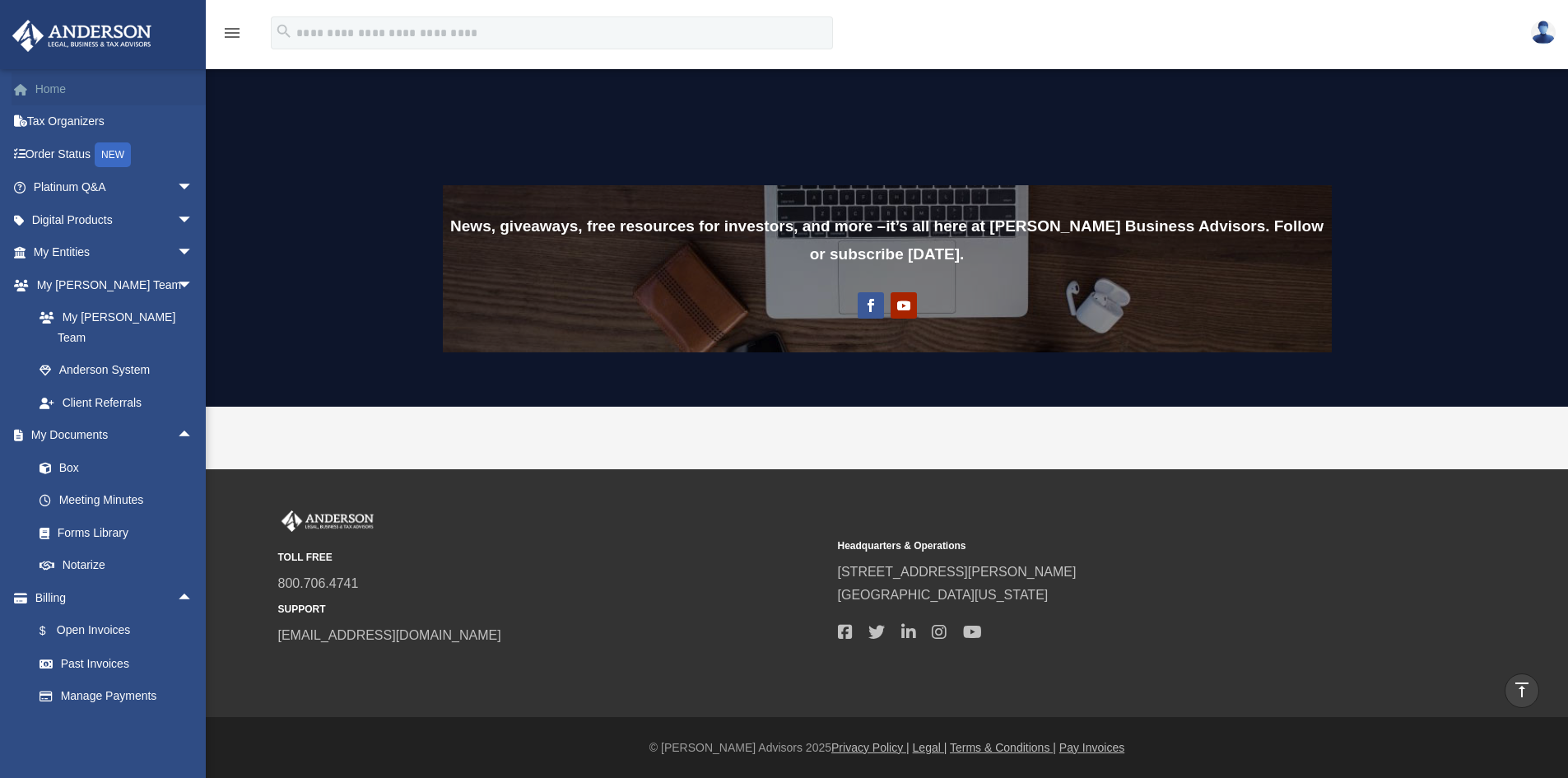
click at [55, 100] on link "Home" at bounding box center [115, 88] width 207 height 33
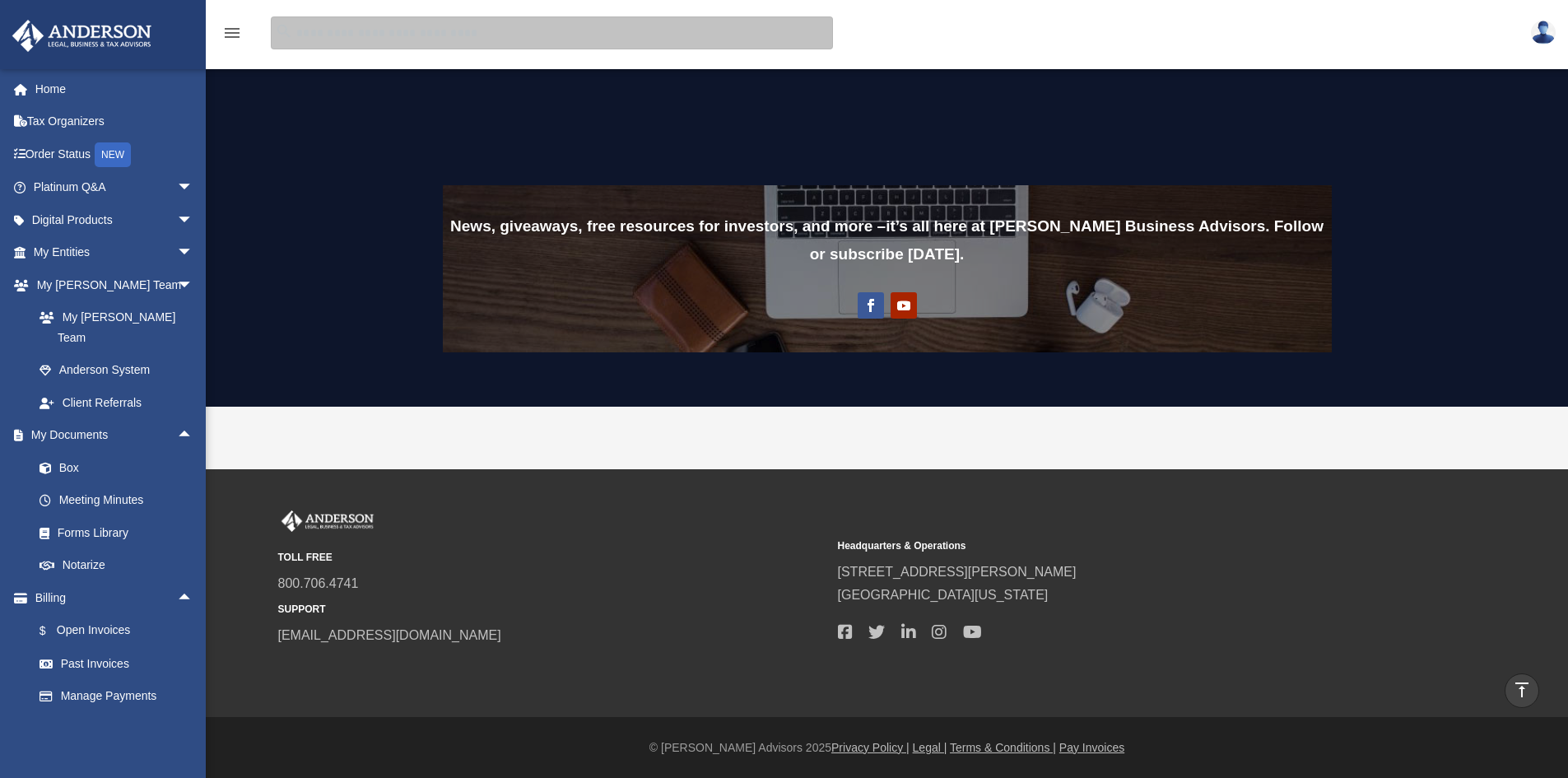
click at [432, 26] on input "search" at bounding box center [552, 33] width 562 height 33
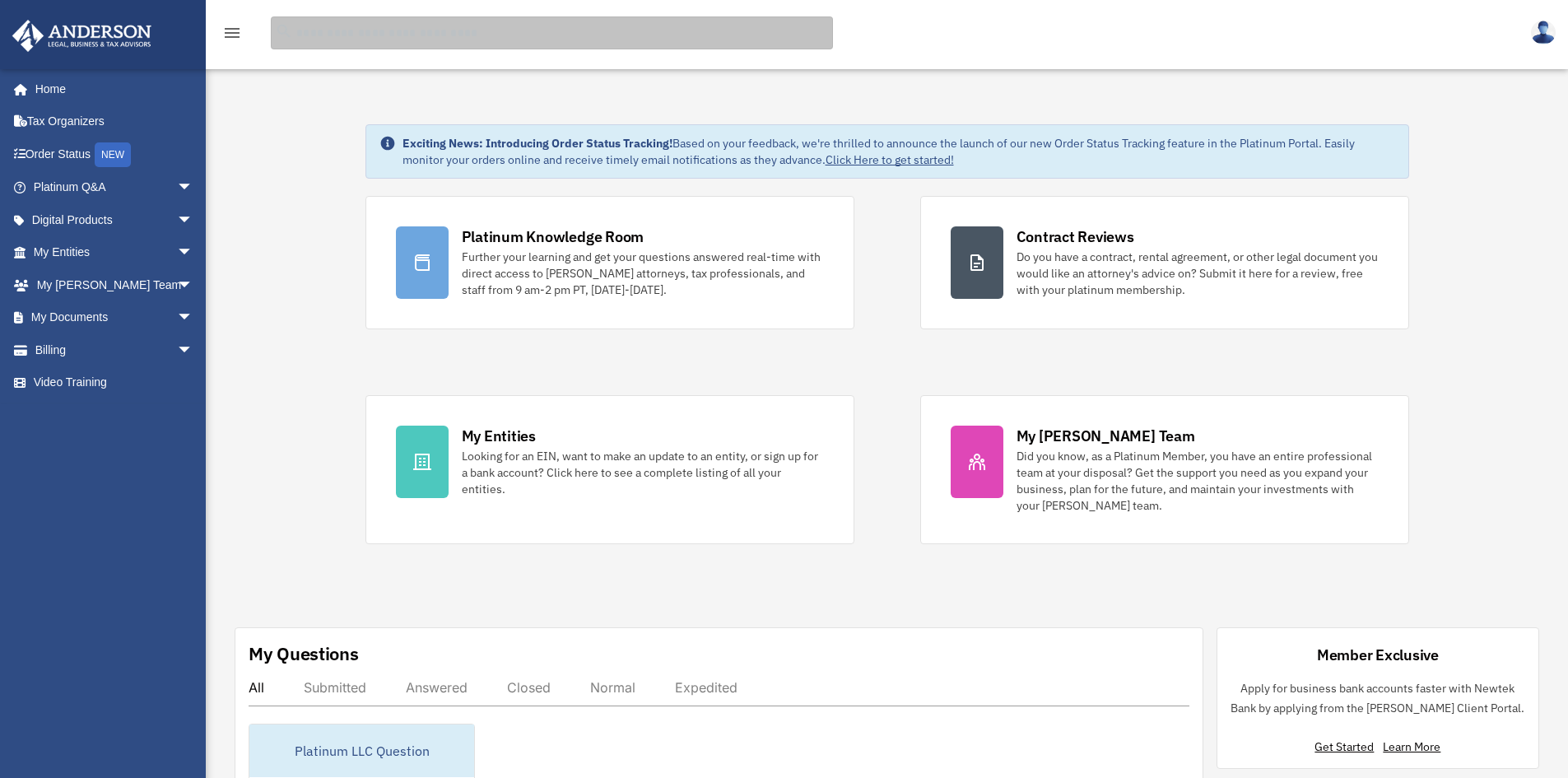
click at [432, 26] on input "search" at bounding box center [552, 33] width 562 height 33
type input "****"
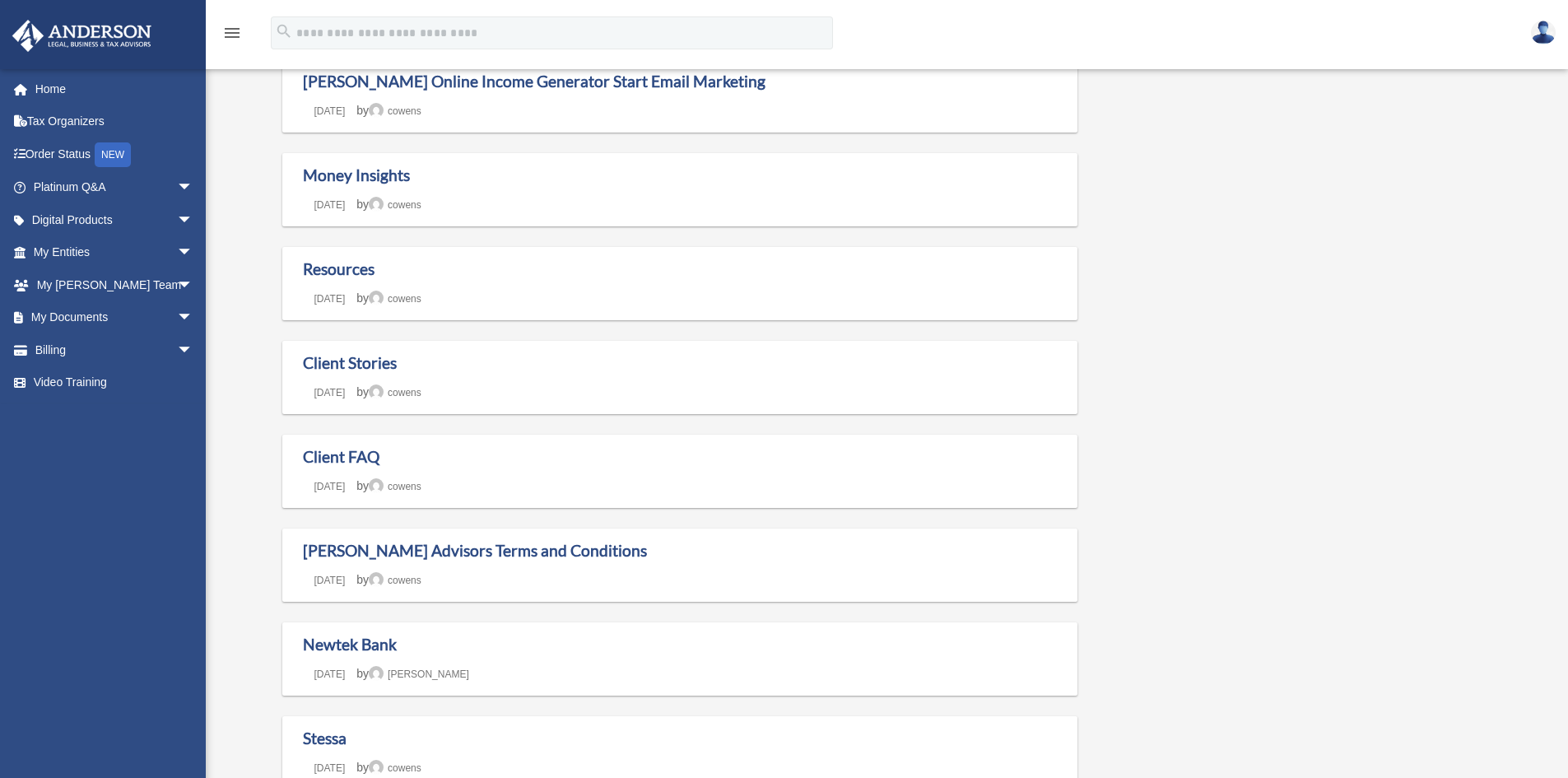
scroll to position [329, 0]
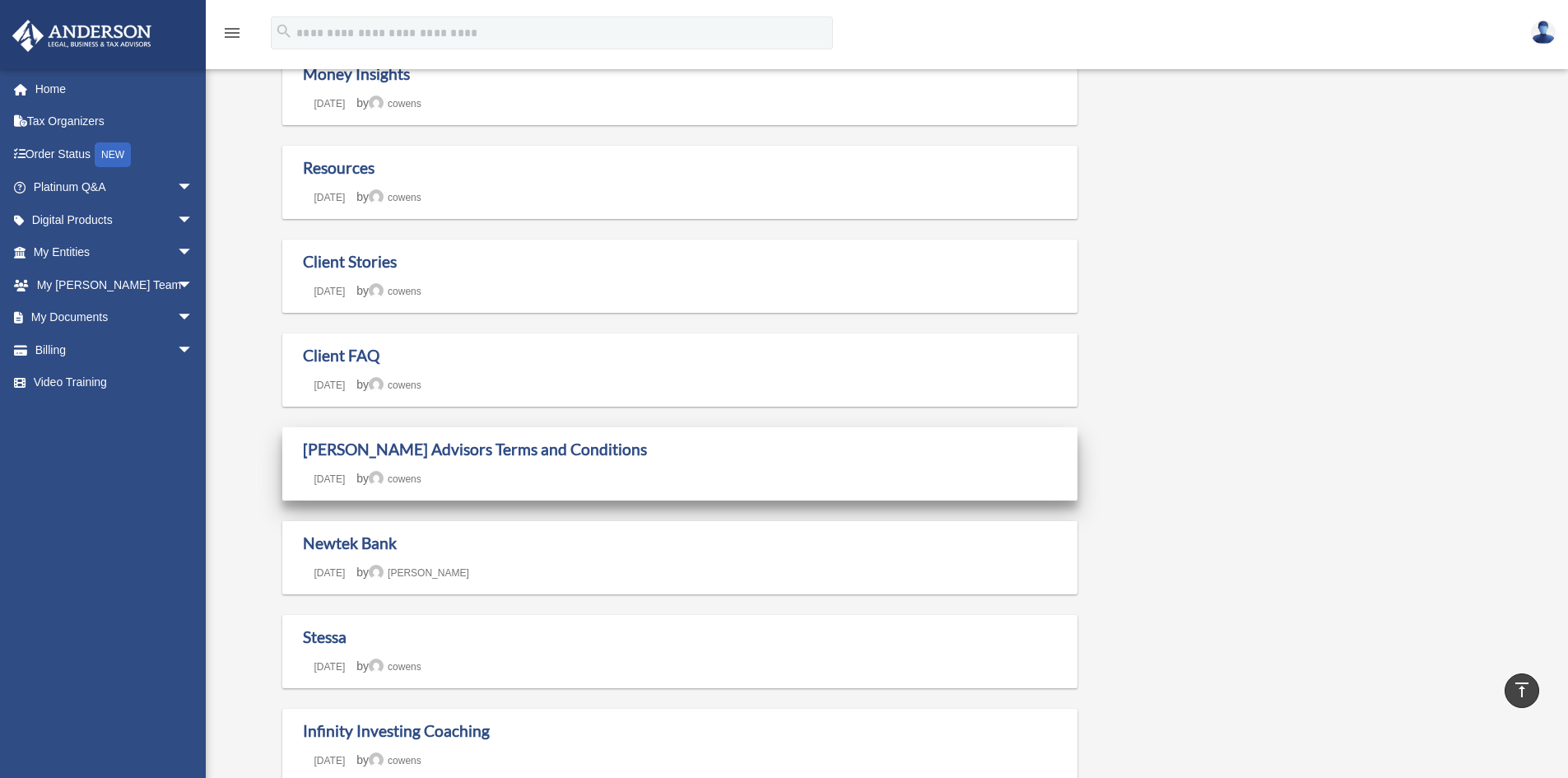
click at [629, 449] on h1 "[PERSON_NAME] Advisors Terms and Conditions" at bounding box center [680, 449] width 755 height 20
click at [554, 454] on link "Anderson Advisors Terms and Conditions" at bounding box center [475, 449] width 344 height 19
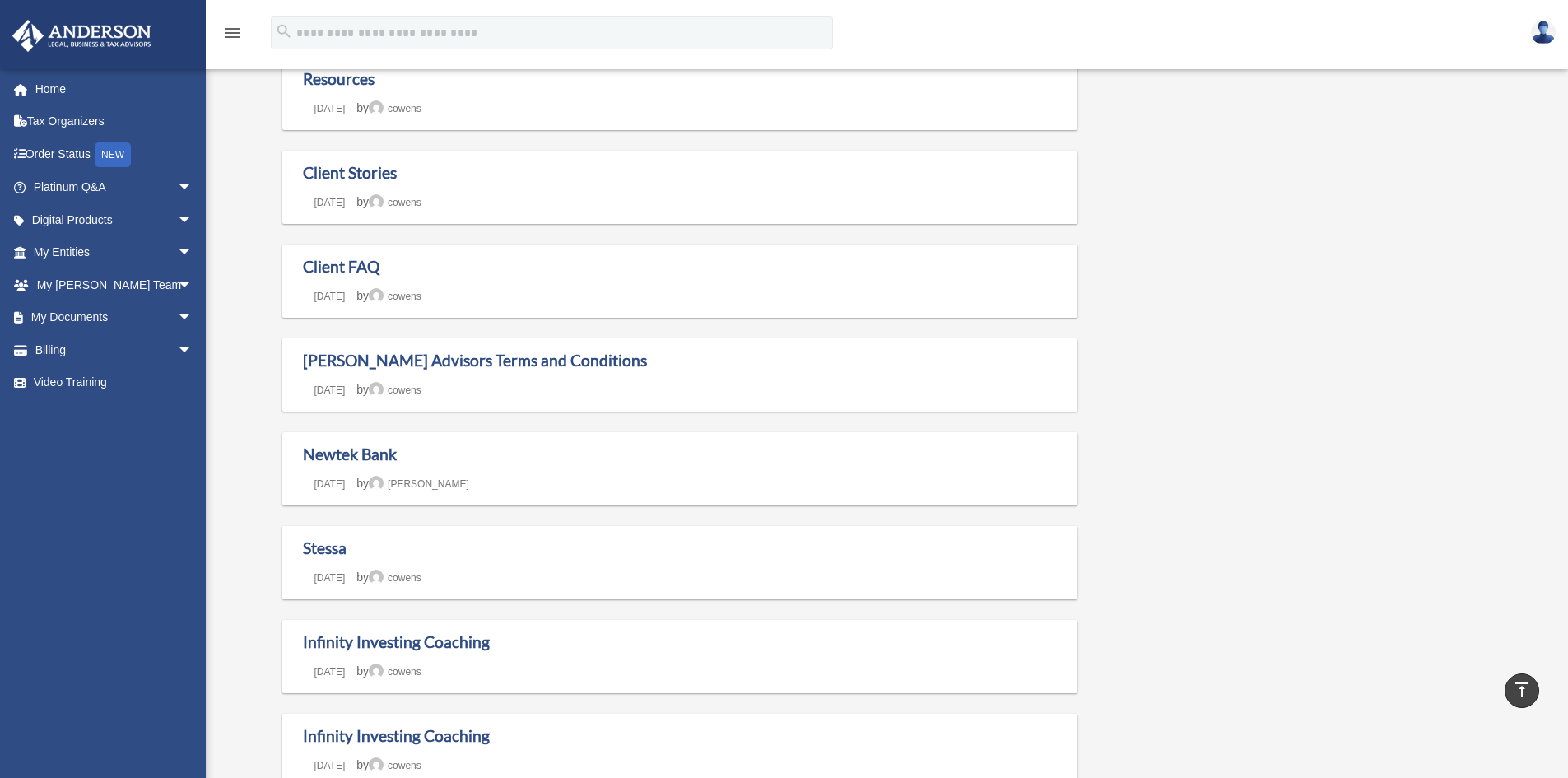
scroll to position [412, 0]
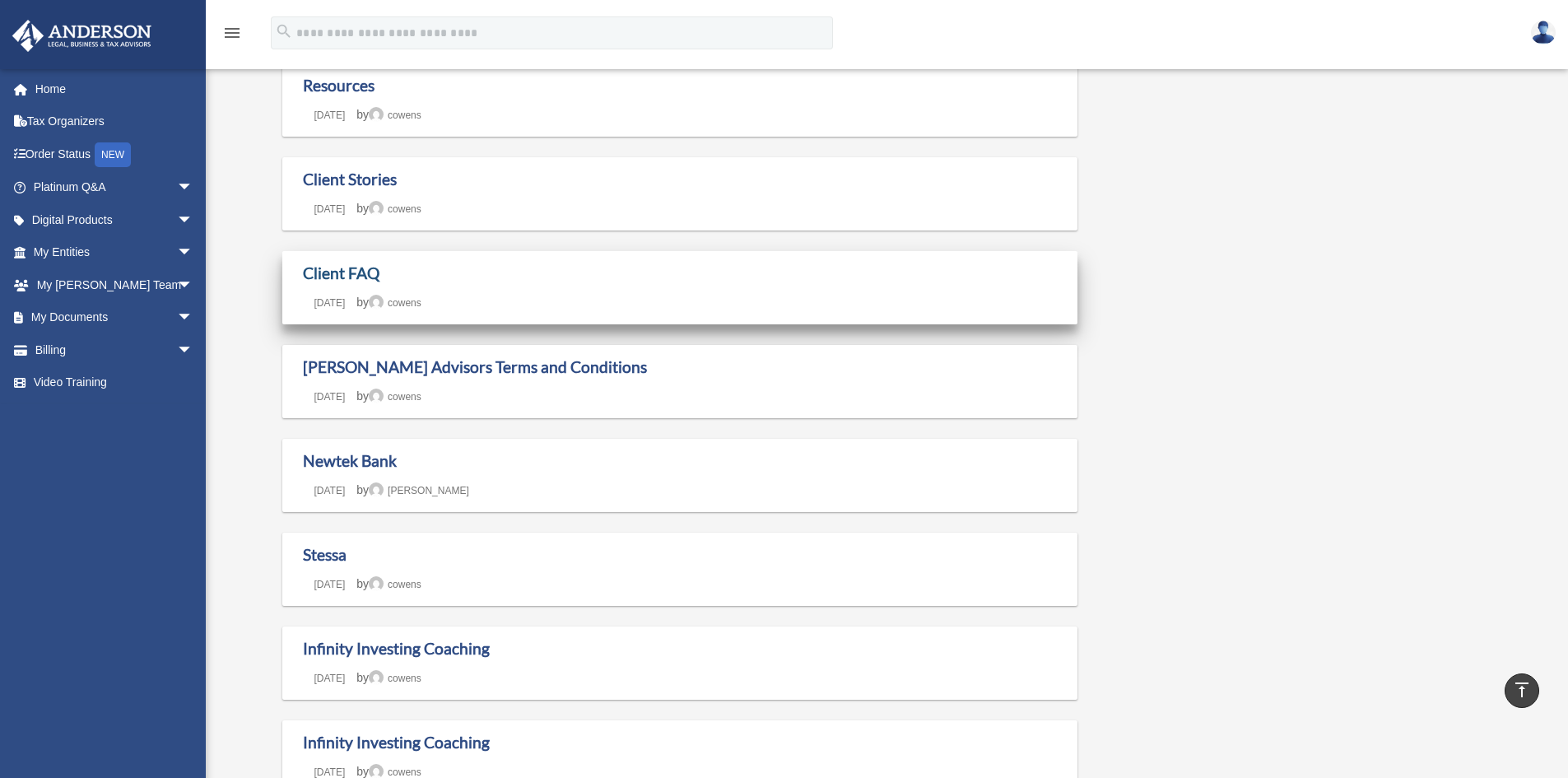
click at [342, 270] on link "Client FAQ" at bounding box center [341, 272] width 77 height 19
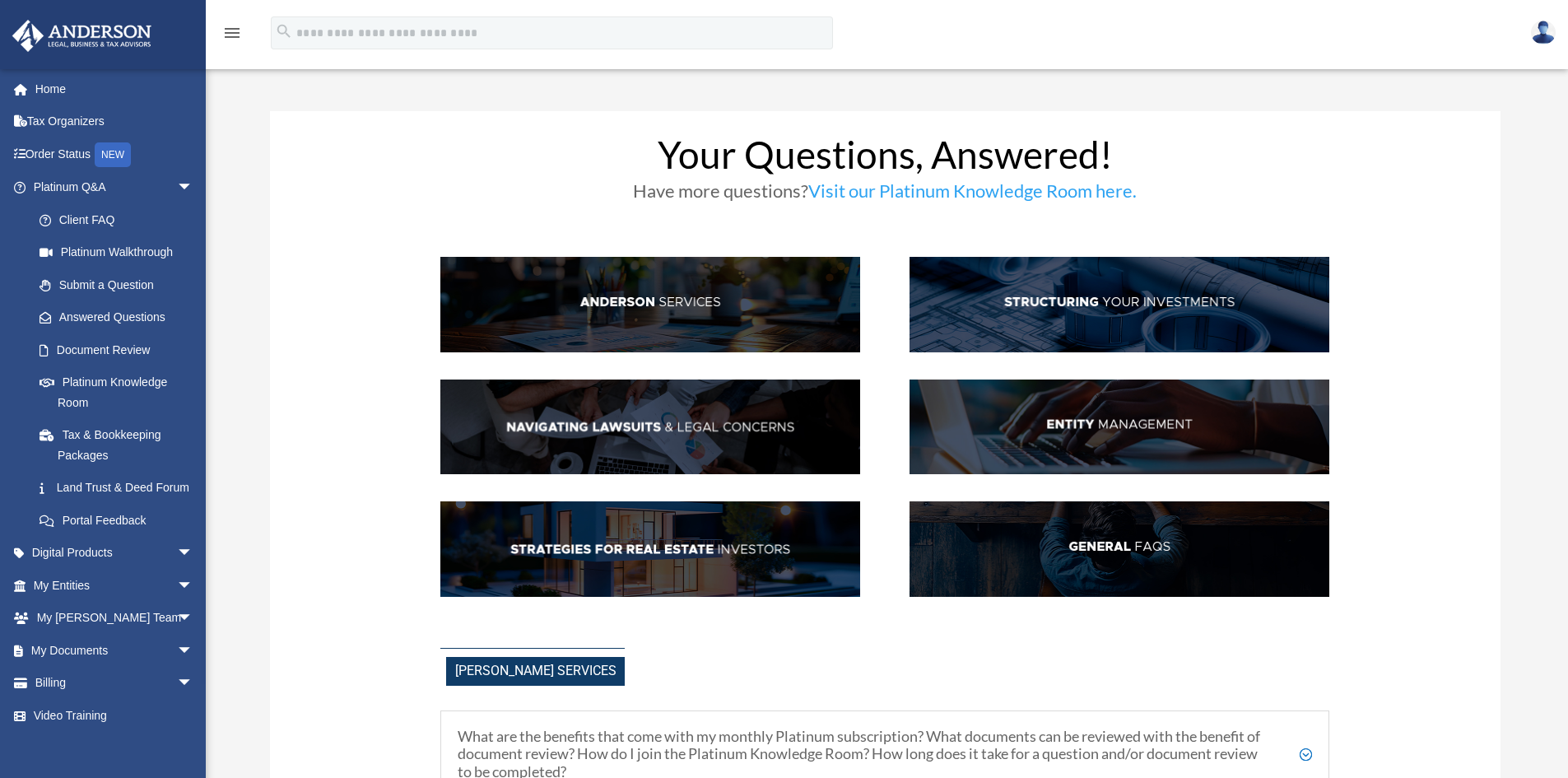
click at [607, 310] on img at bounding box center [650, 305] width 419 height 95
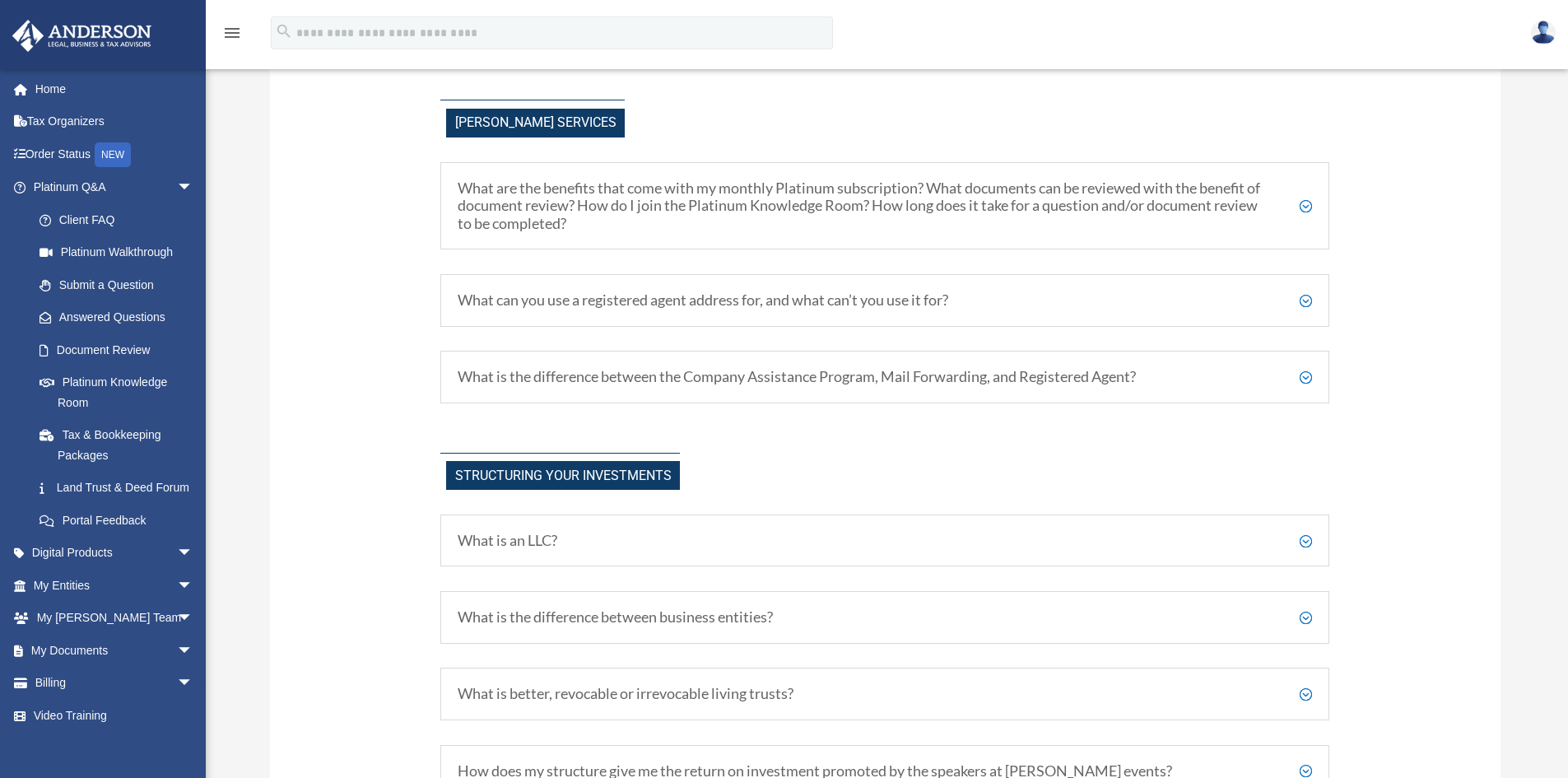
scroll to position [549, 0]
click at [768, 213] on h5 "What are the benefits that come with my monthly Platinum subscription? What doc…" at bounding box center [885, 205] width 855 height 54
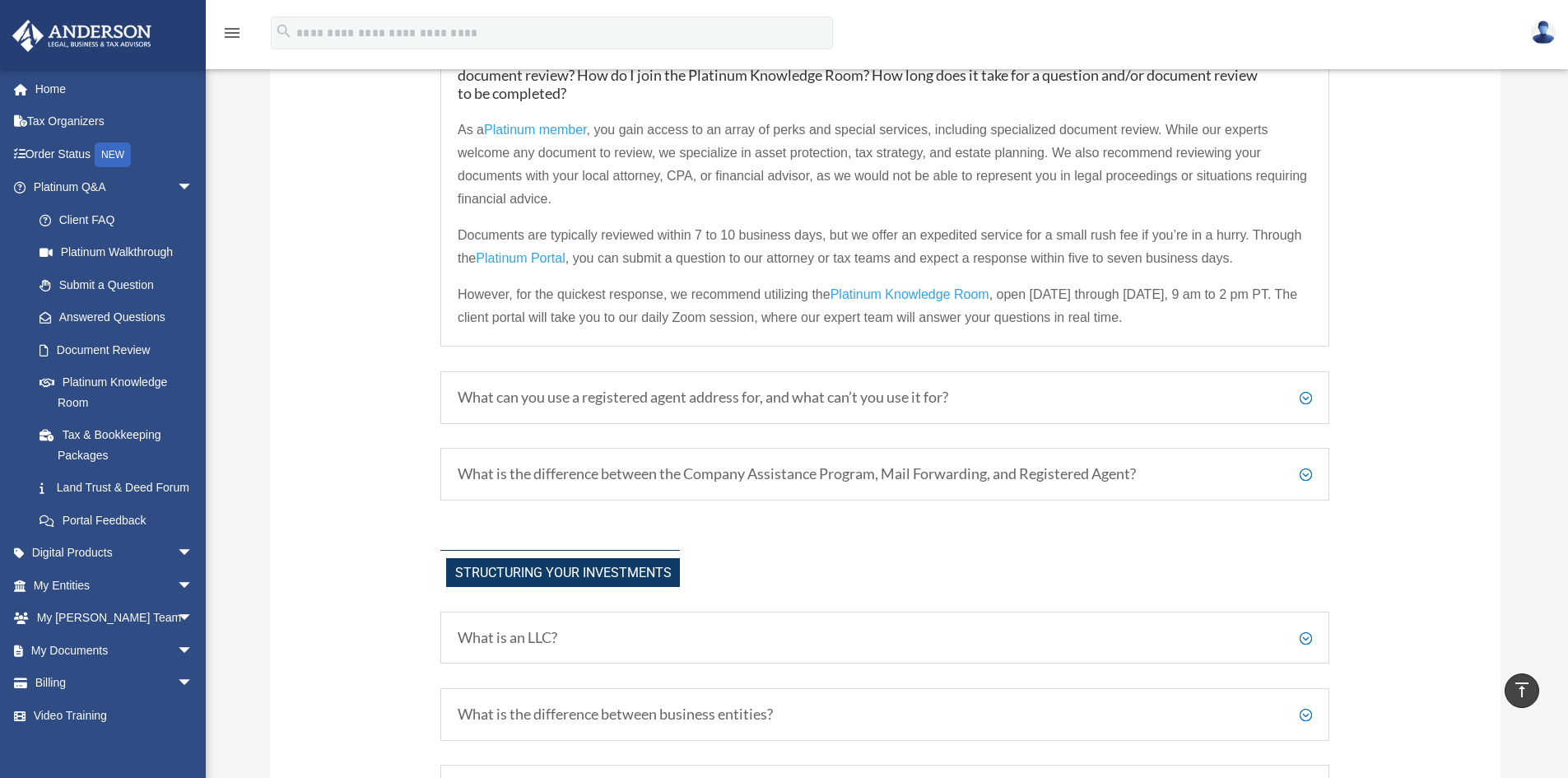
scroll to position [714, 0]
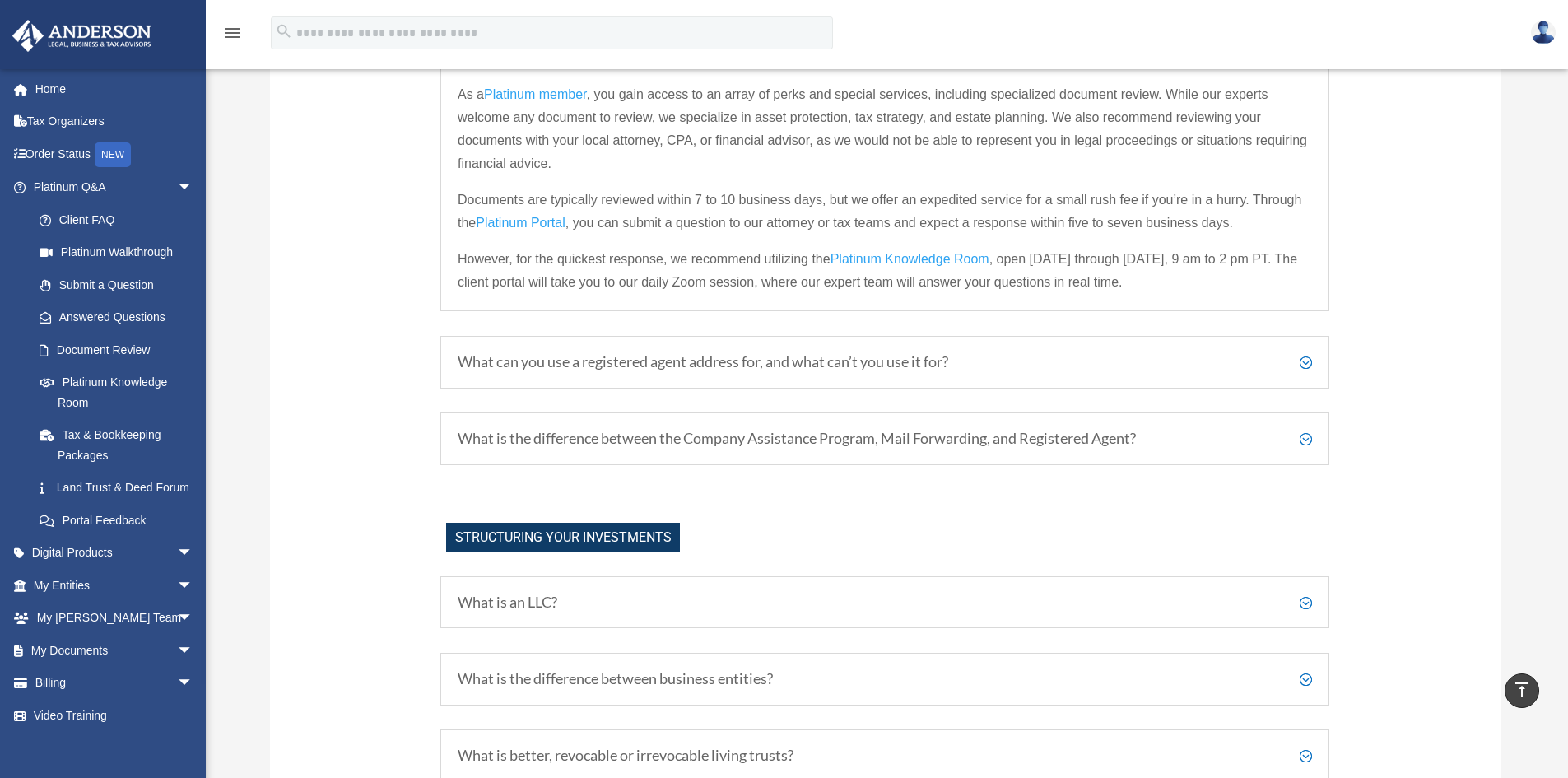
click at [690, 362] on h5 "What can you use a registered agent address for, and what can’t you use it for?" at bounding box center [885, 362] width 855 height 19
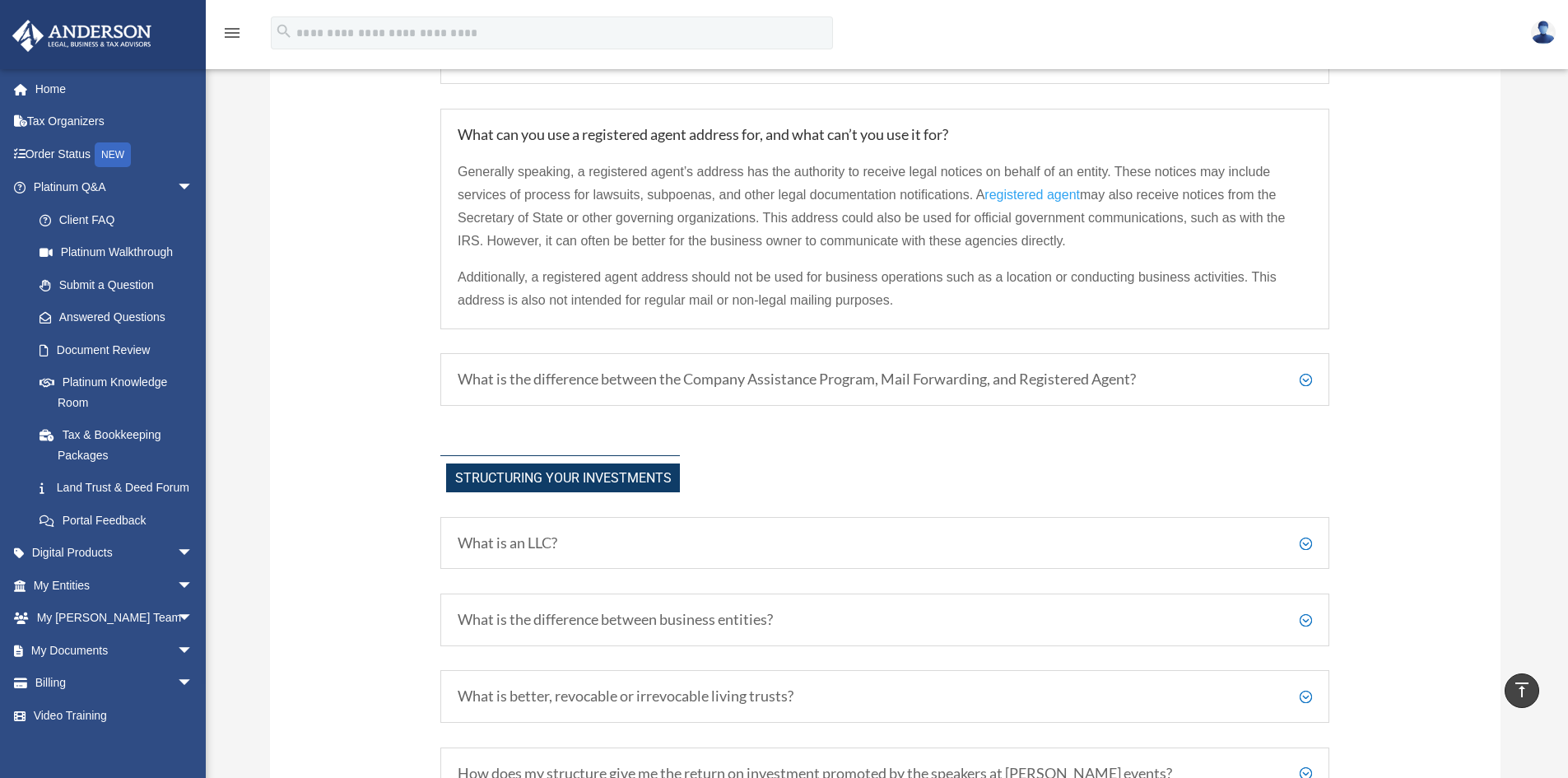
click at [682, 385] on h5 "What is the difference between the Company Assistance Program, Mail Forwarding,…" at bounding box center [885, 380] width 855 height 19
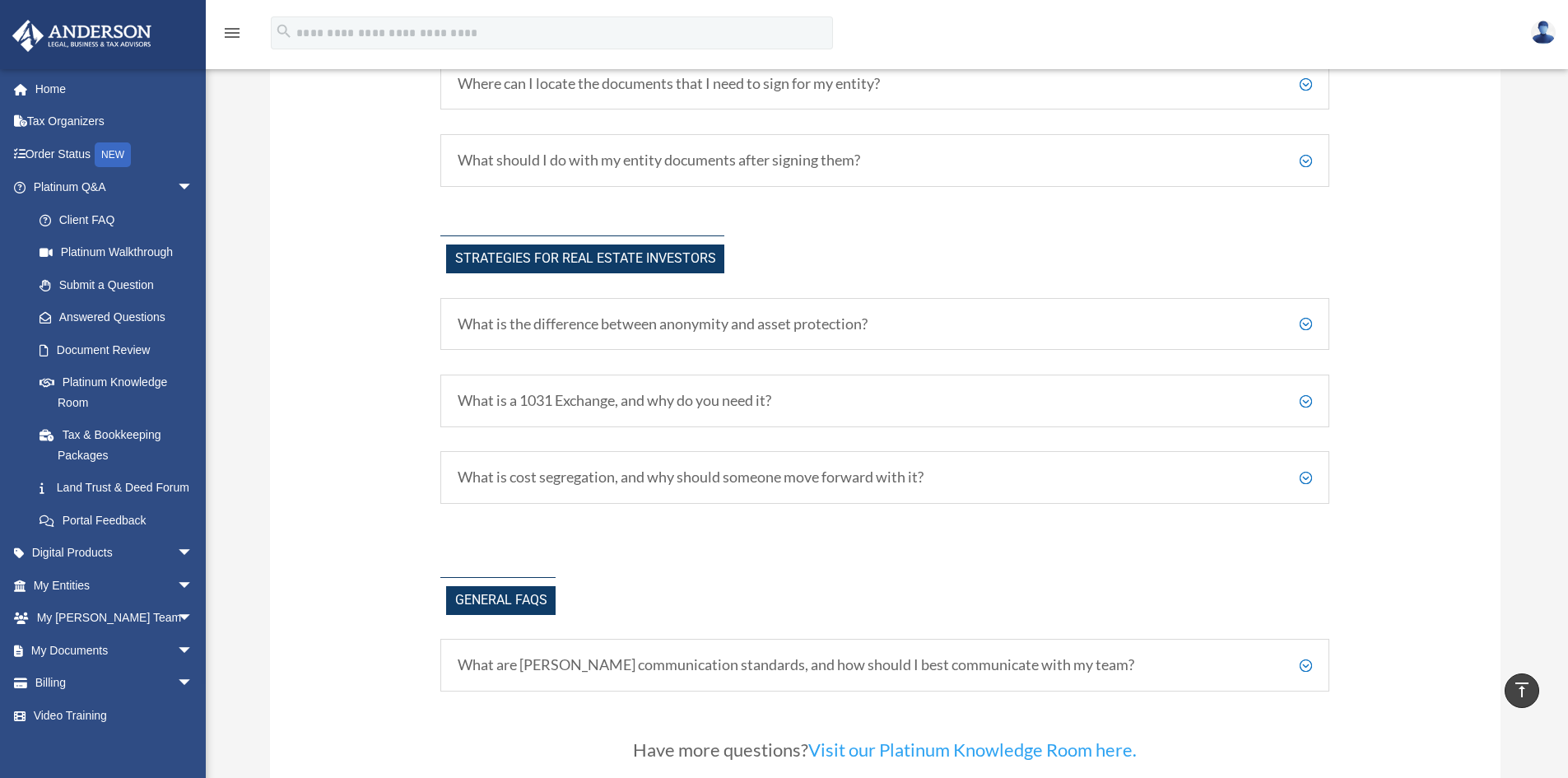
scroll to position [3678, 0]
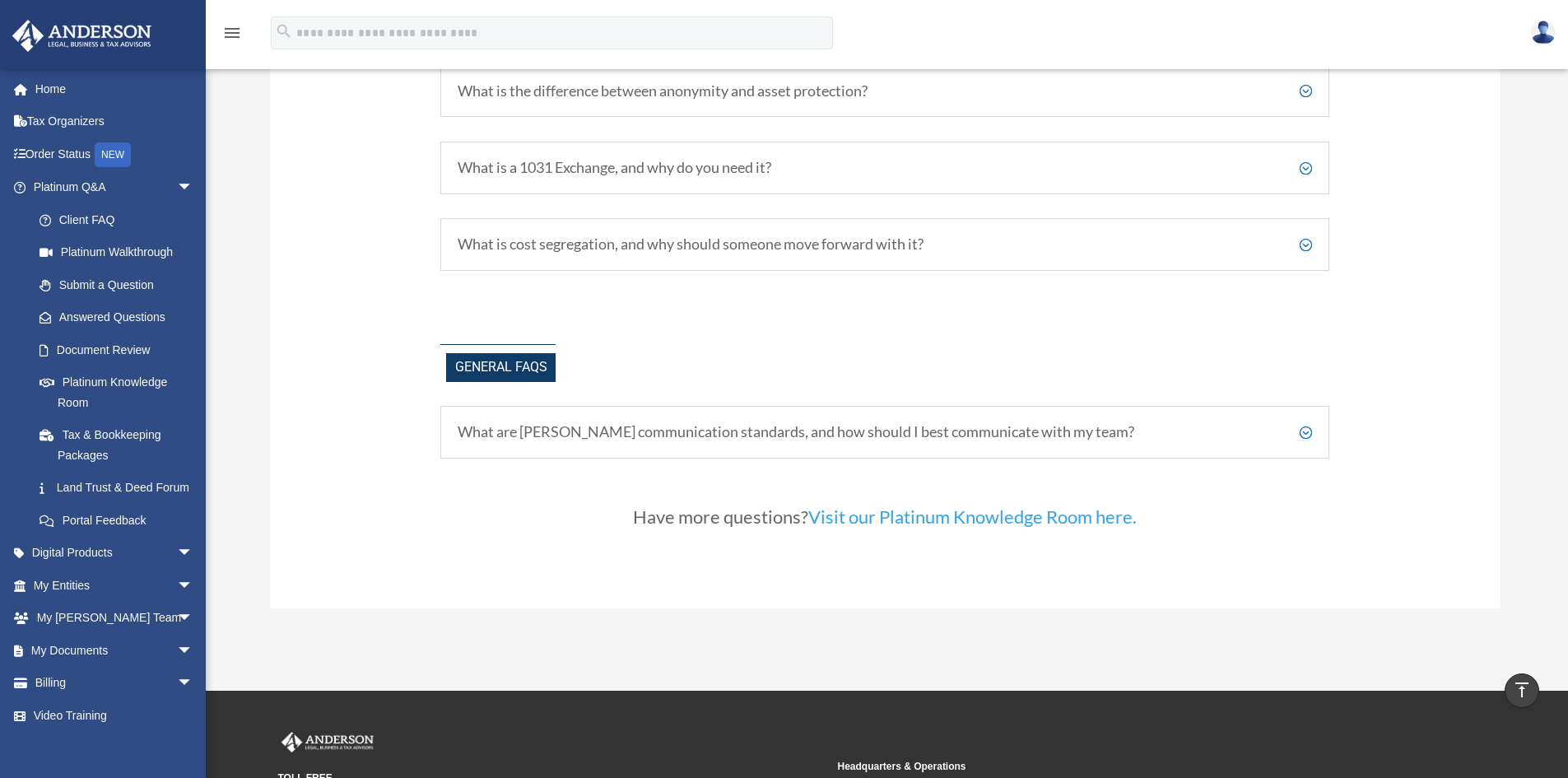
click at [643, 438] on h5 "What are Anderson's communication standards, and how should I best communicate …" at bounding box center [885, 432] width 855 height 19
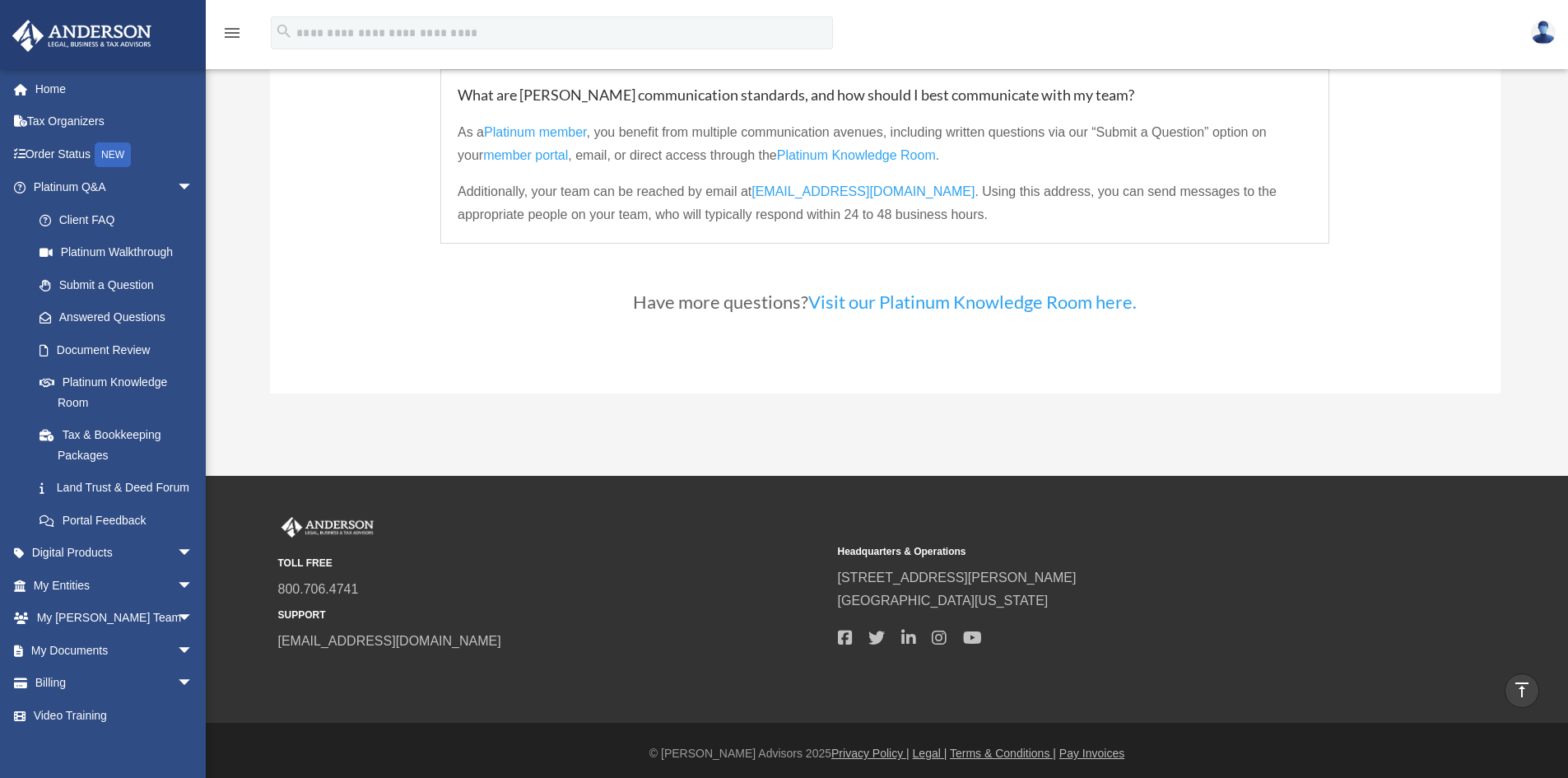
scroll to position [4022, 0]
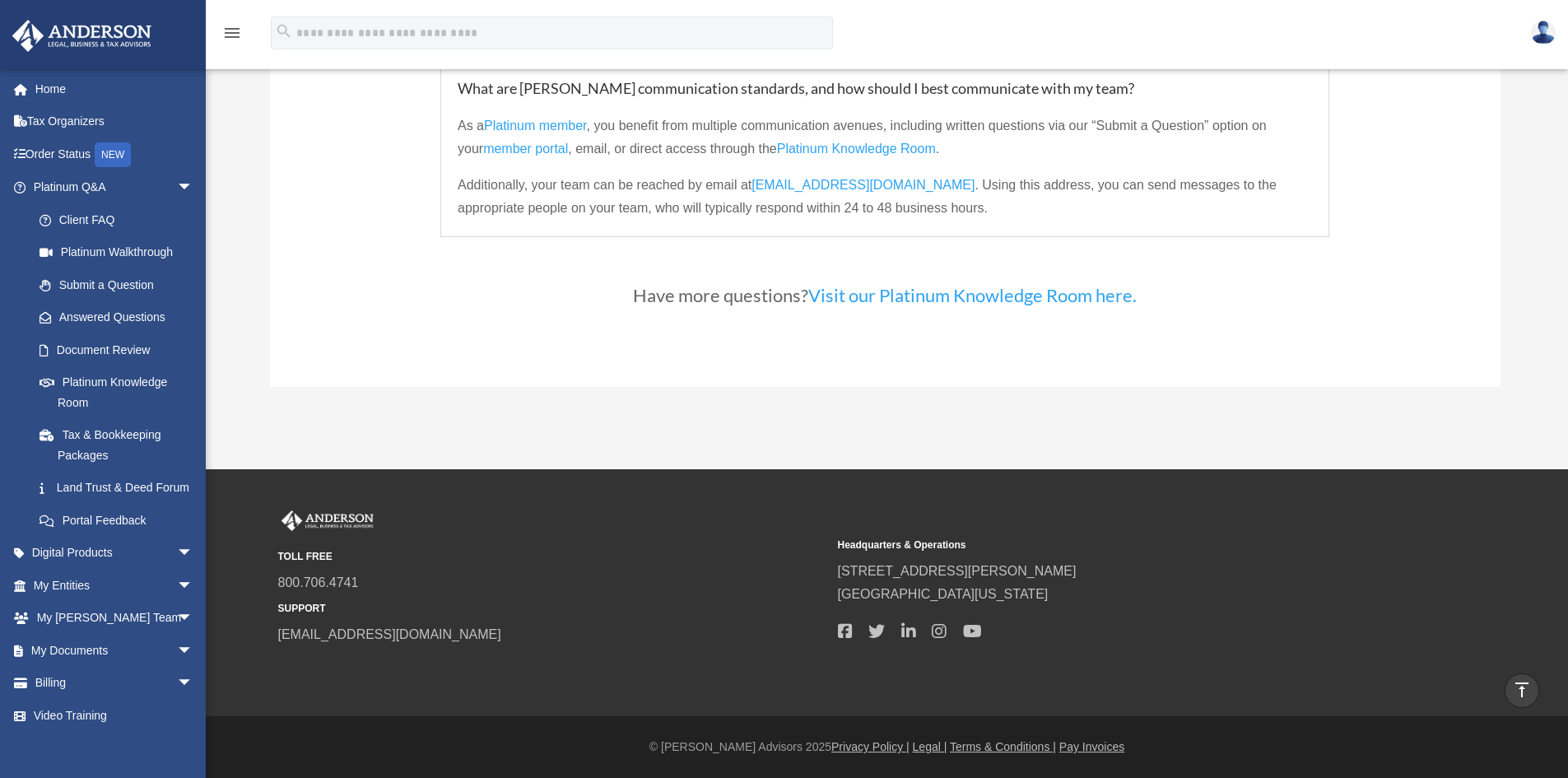
click at [929, 299] on link "Visit our Platinum Knowledge Room here." at bounding box center [973, 299] width 328 height 30
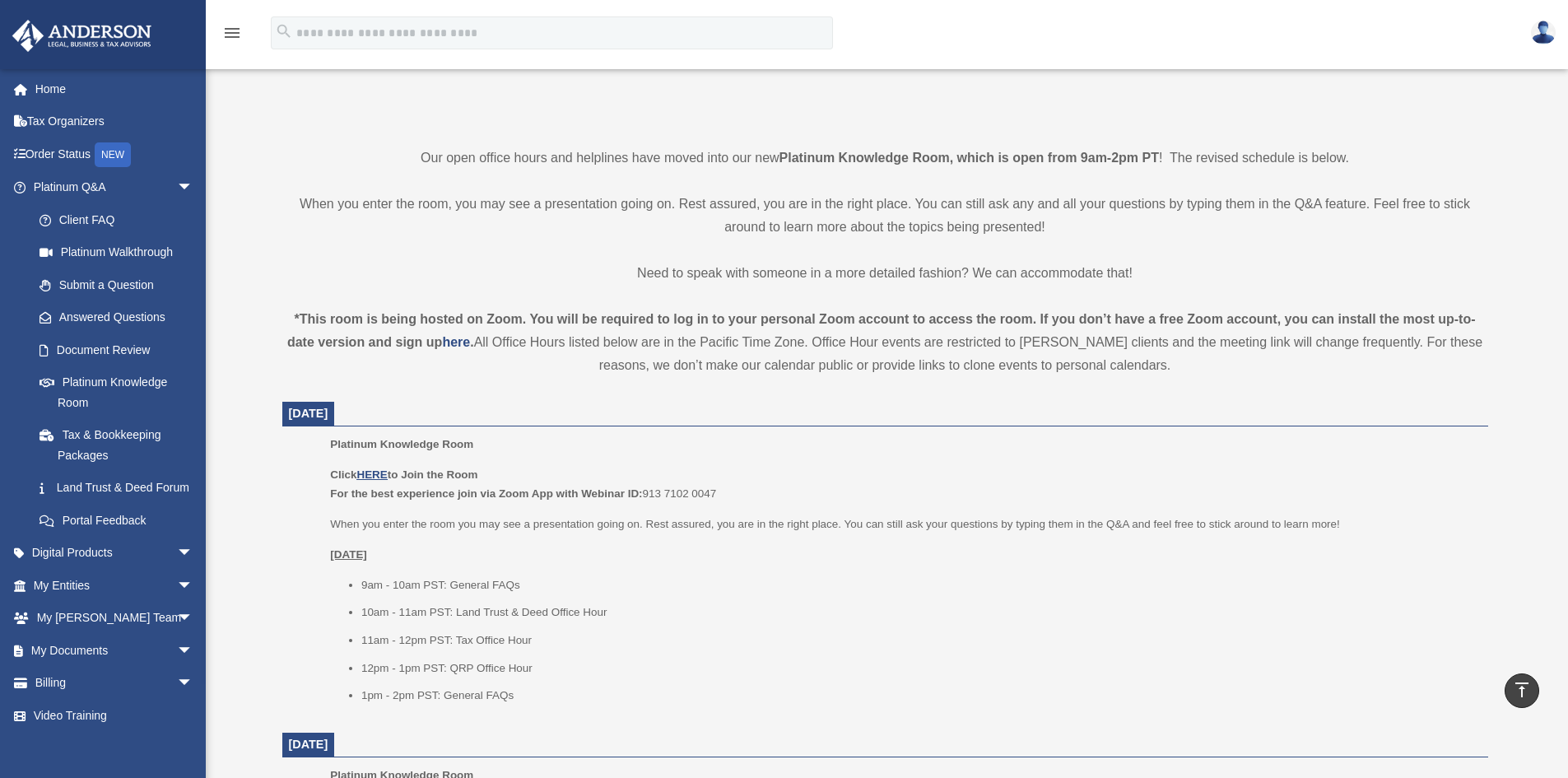
scroll to position [247, 0]
